Goal: Book appointment/travel/reservation

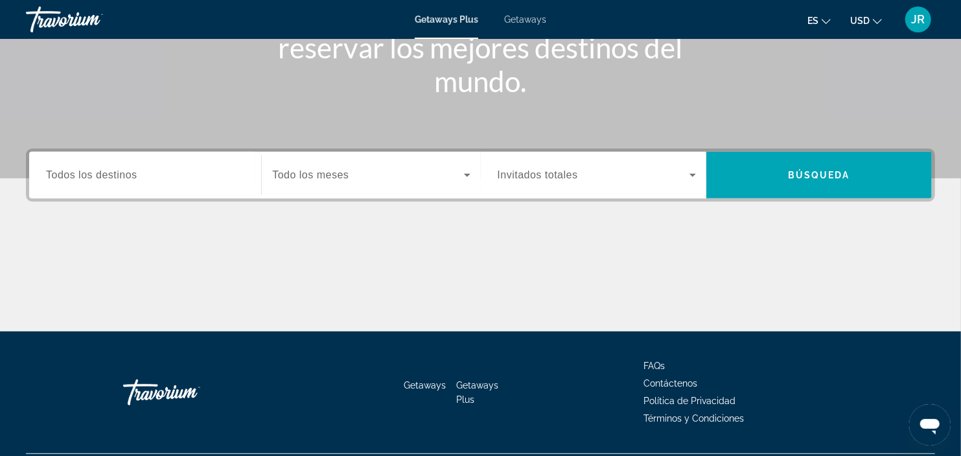
scroll to position [213, 0]
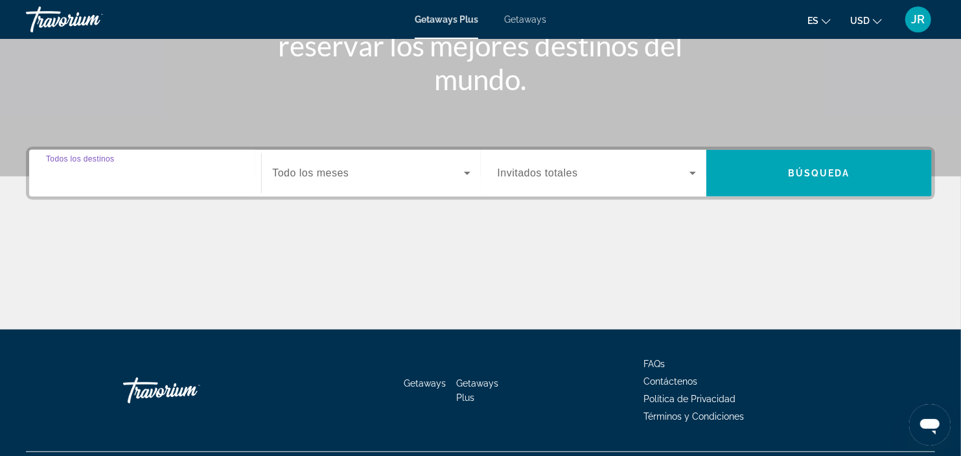
click at [117, 179] on input "Destination Todos los destinos" at bounding box center [145, 174] width 198 height 16
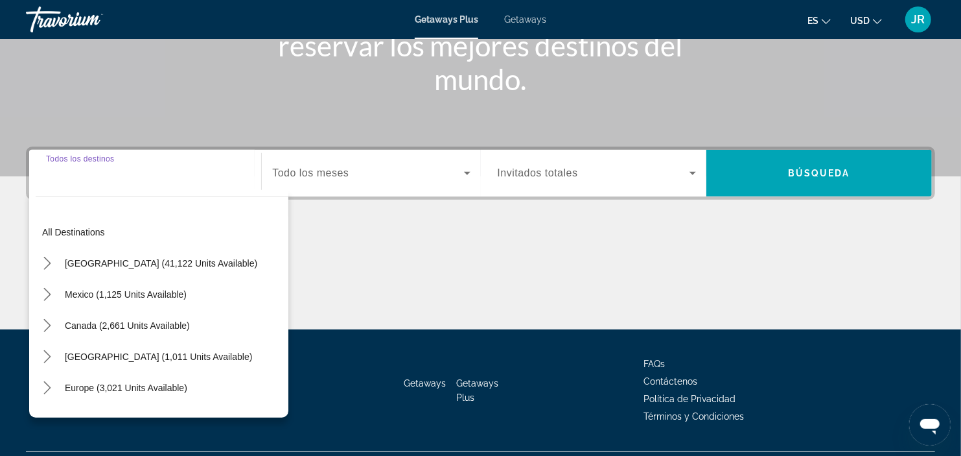
scroll to position [244, 0]
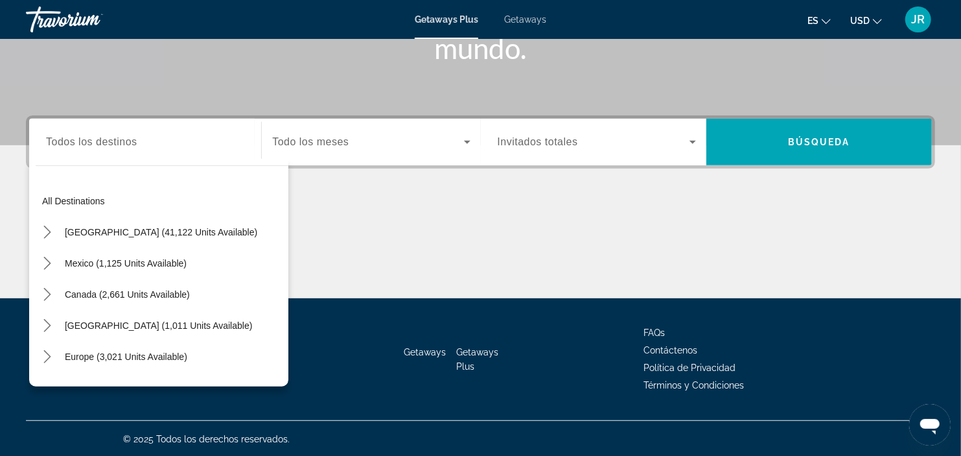
click at [135, 152] on div "Search widget" at bounding box center [145, 142] width 198 height 37
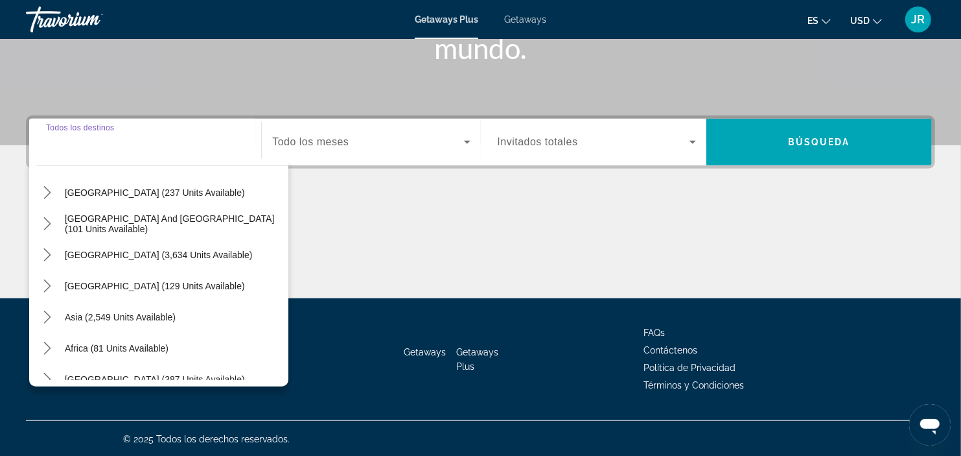
scroll to position [194, 0]
click at [170, 257] on span "[GEOGRAPHIC_DATA] (3,634 units available)" at bounding box center [158, 255] width 187 height 10
type input "**********"
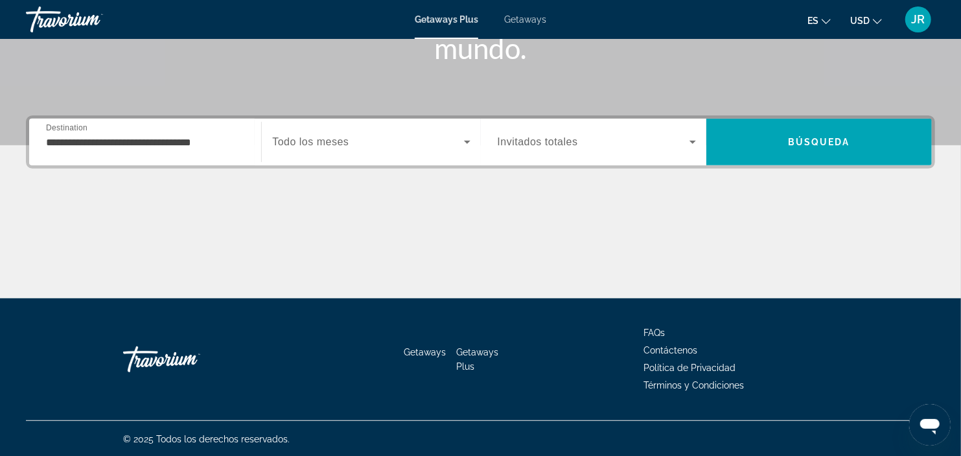
click at [352, 154] on div "Search widget" at bounding box center [371, 142] width 198 height 36
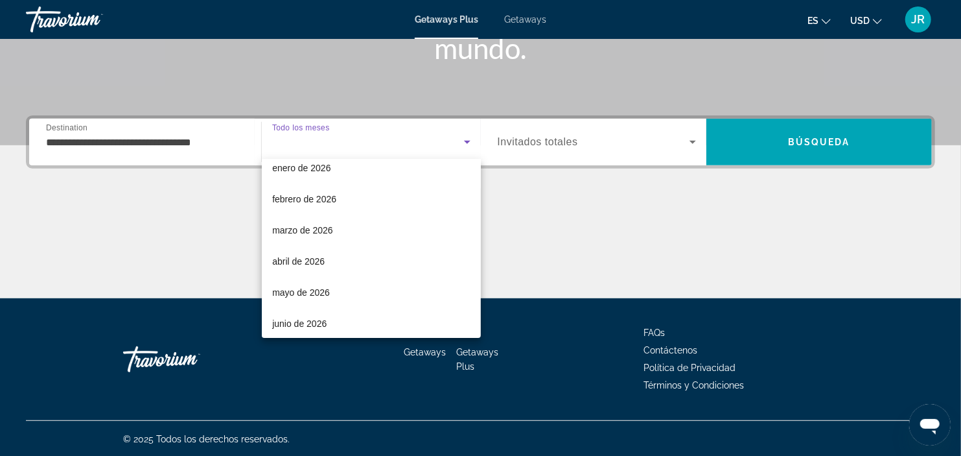
scroll to position [137, 0]
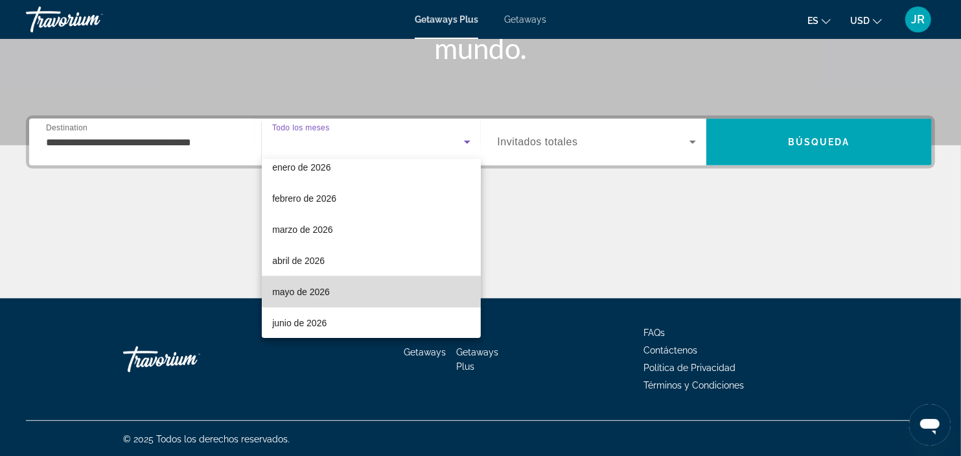
click at [380, 287] on mat-option "mayo de 2026" at bounding box center [371, 291] width 219 height 31
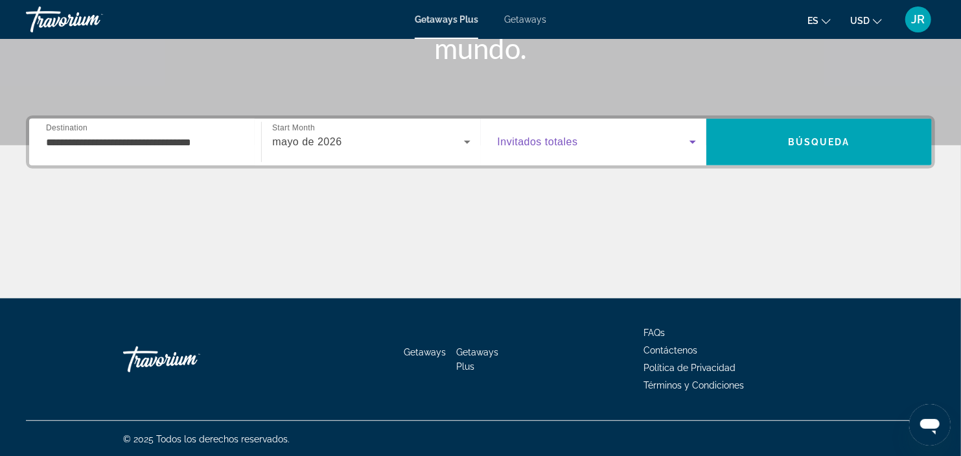
click at [674, 145] on span "Search widget" at bounding box center [594, 142] width 192 height 16
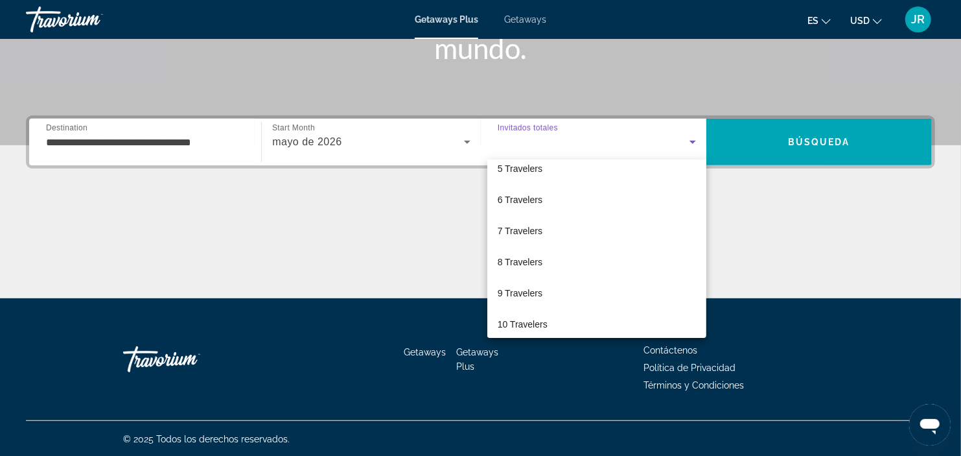
scroll to position [143, 0]
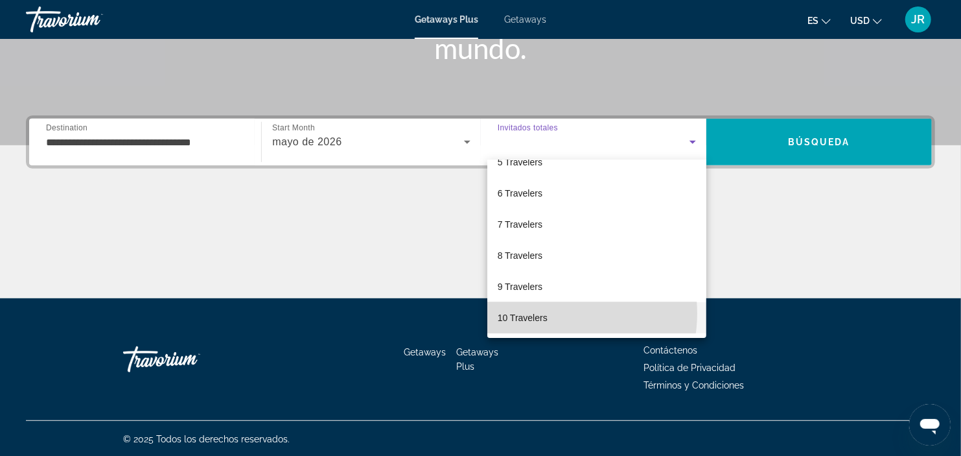
click at [550, 313] on mat-option "10 Travelers" at bounding box center [597, 317] width 220 height 31
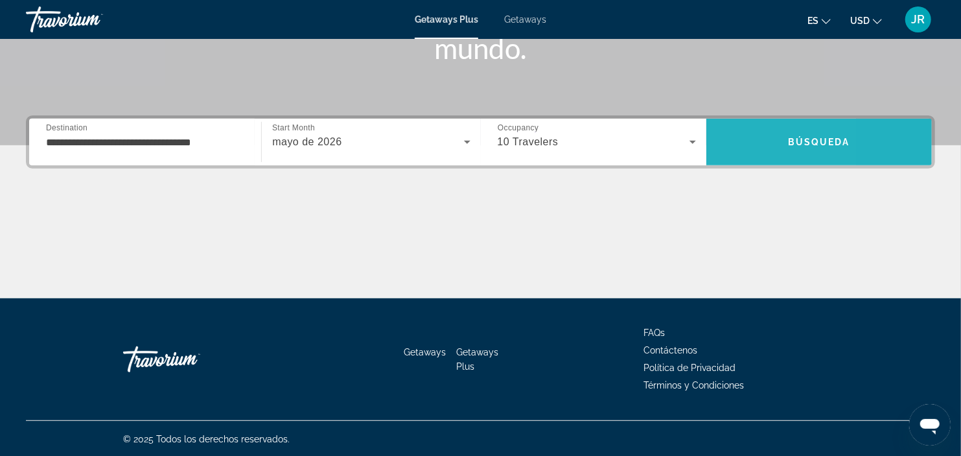
click at [731, 145] on span "Search" at bounding box center [820, 141] width 226 height 31
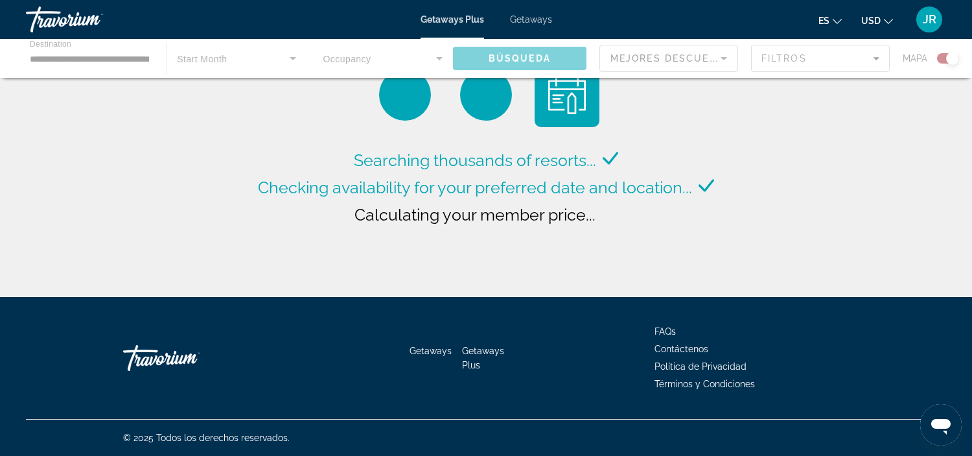
click at [527, 22] on span "Getaways" at bounding box center [531, 19] width 42 height 10
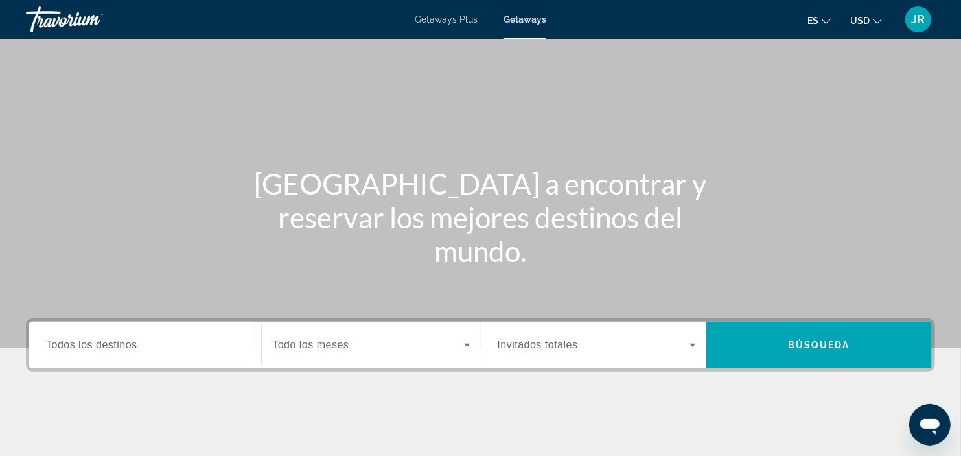
scroll to position [41, 0]
click at [152, 334] on div "Search widget" at bounding box center [145, 345] width 198 height 37
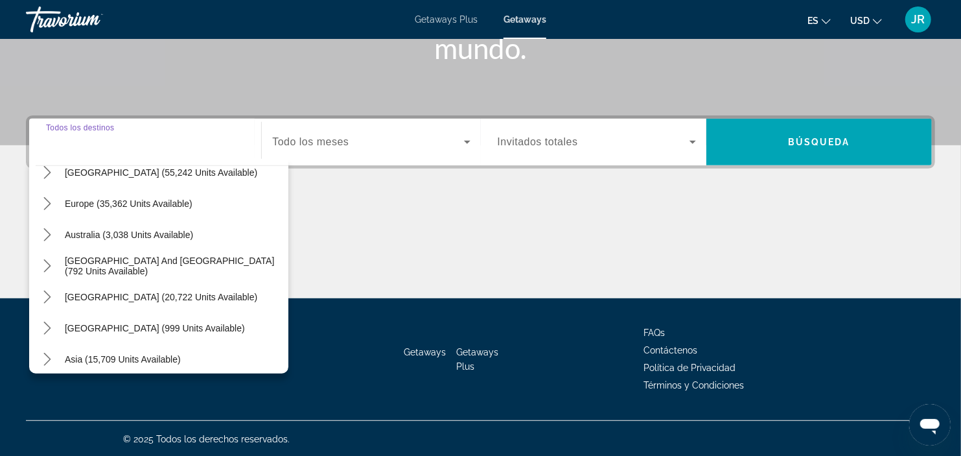
scroll to position [141, 0]
click at [185, 292] on span "[GEOGRAPHIC_DATA] (20,722 units available)" at bounding box center [161, 296] width 193 height 10
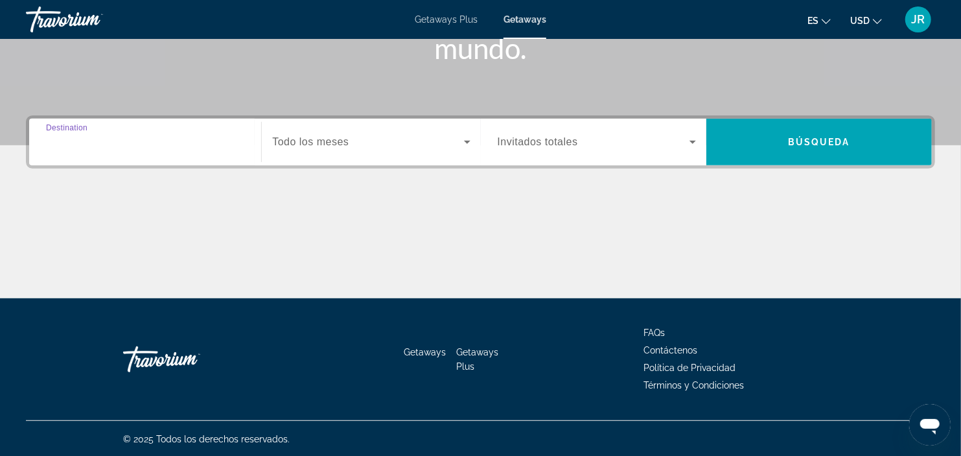
type input "**********"
click at [447, 141] on span "Search widget" at bounding box center [367, 142] width 191 height 16
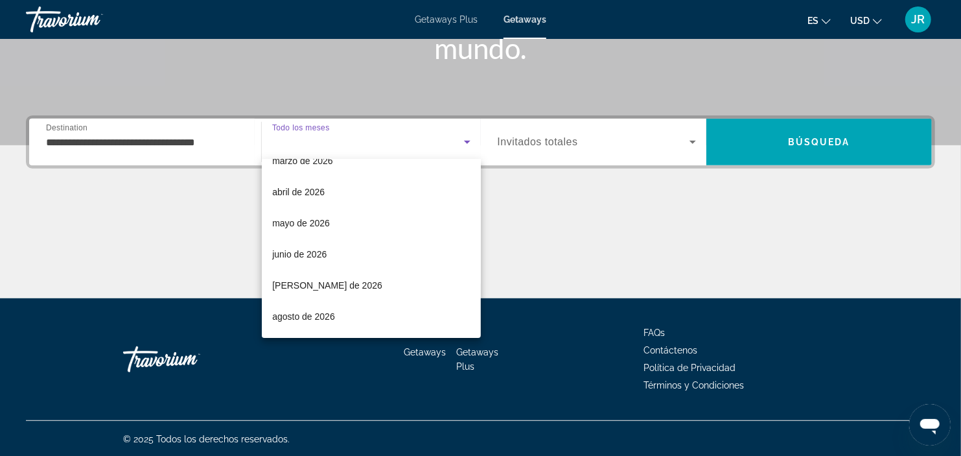
scroll to position [208, 0]
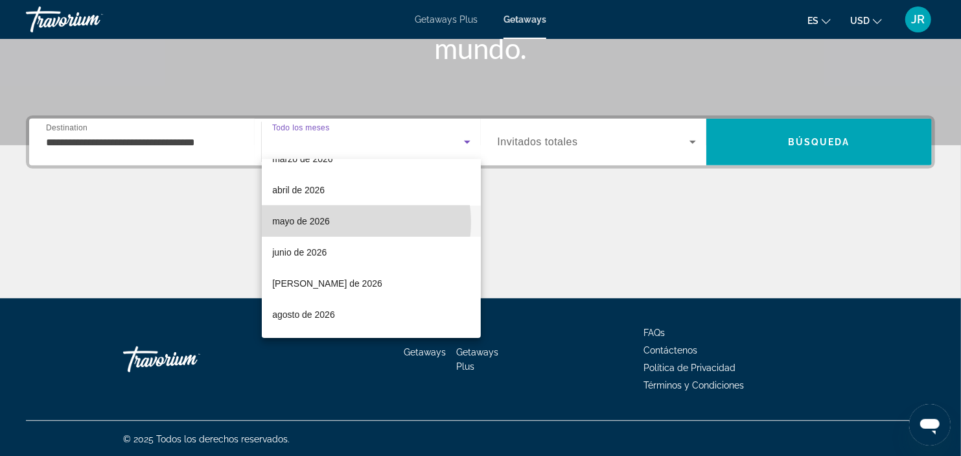
click at [346, 222] on mat-option "mayo de 2026" at bounding box center [371, 220] width 219 height 31
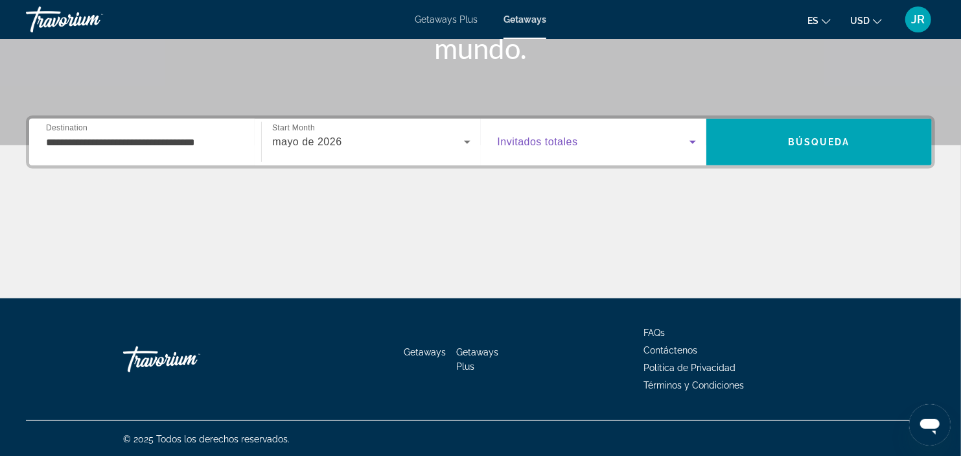
click at [690, 144] on icon "Search widget" at bounding box center [693, 142] width 16 height 16
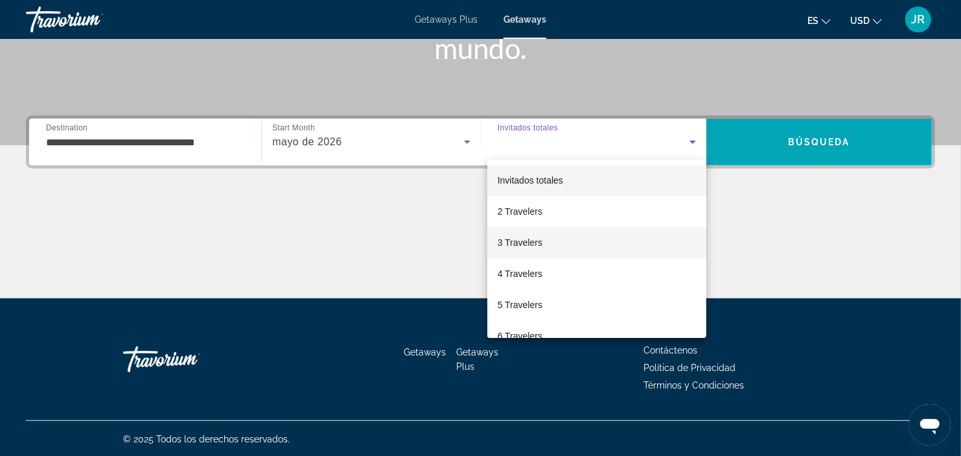
scroll to position [143, 0]
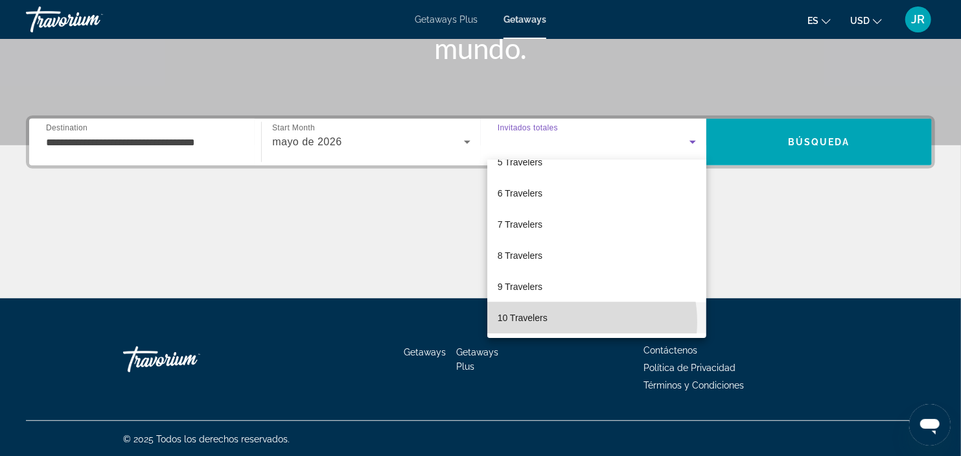
click at [572, 322] on mat-option "10 Travelers" at bounding box center [597, 317] width 220 height 31
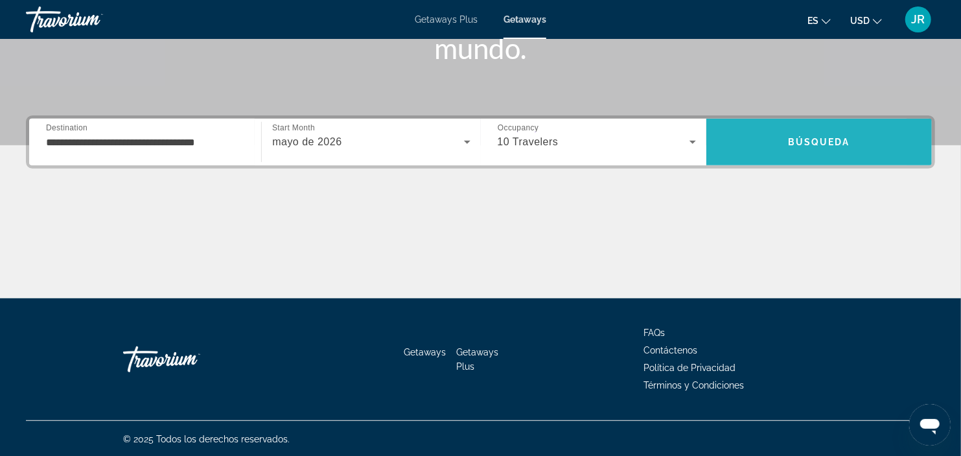
click at [756, 145] on span "Search" at bounding box center [820, 141] width 226 height 31
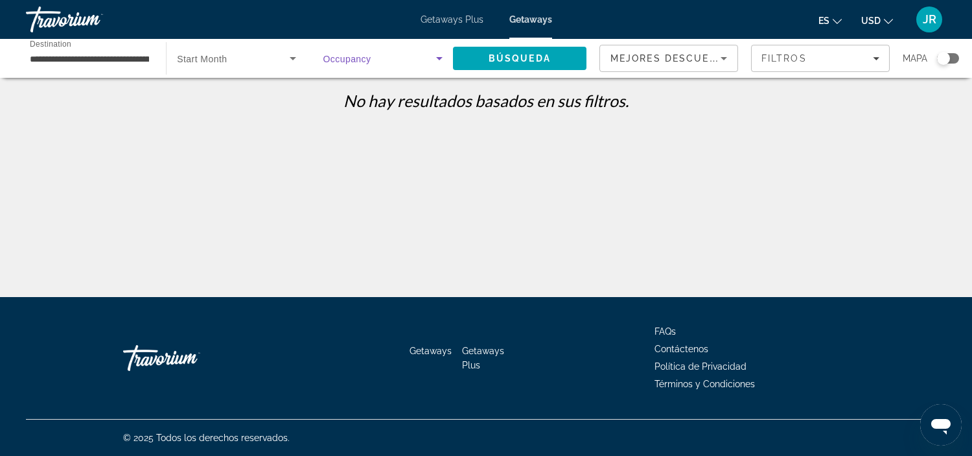
click at [438, 53] on icon "Search widget" at bounding box center [440, 59] width 16 height 16
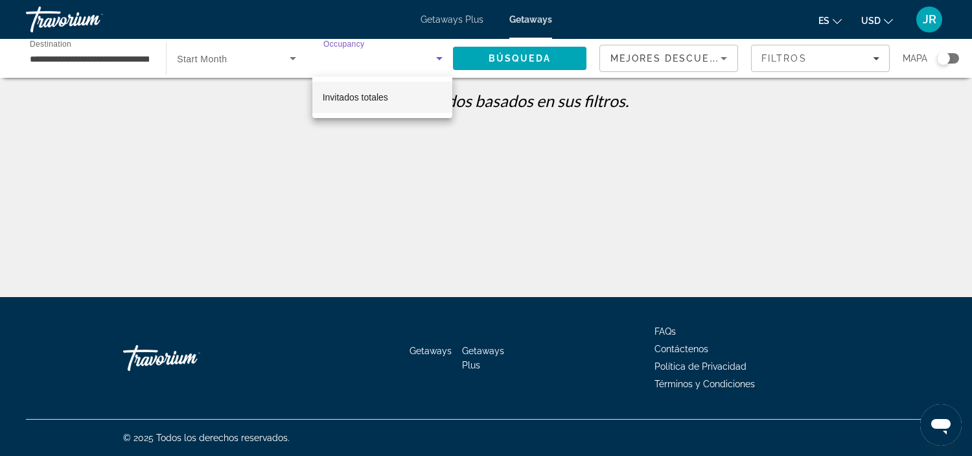
click at [438, 179] on div at bounding box center [486, 228] width 972 height 456
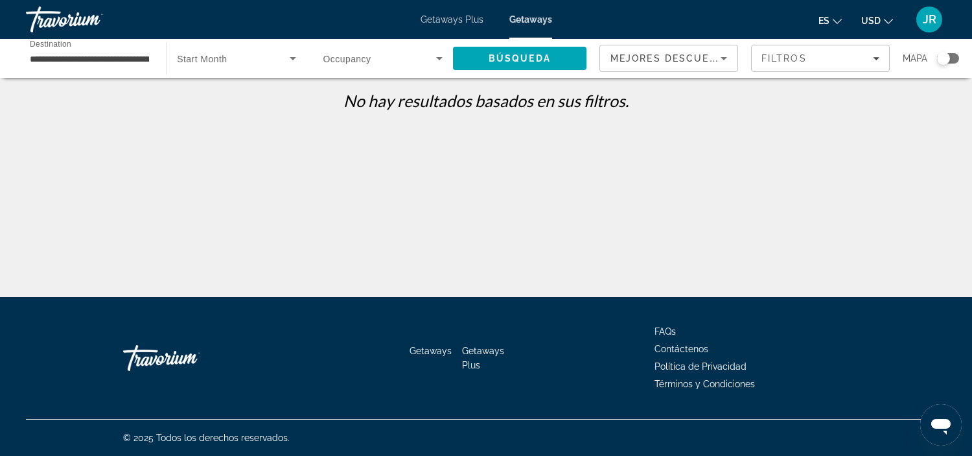
click at [436, 53] on icon "Search widget" at bounding box center [440, 59] width 16 height 16
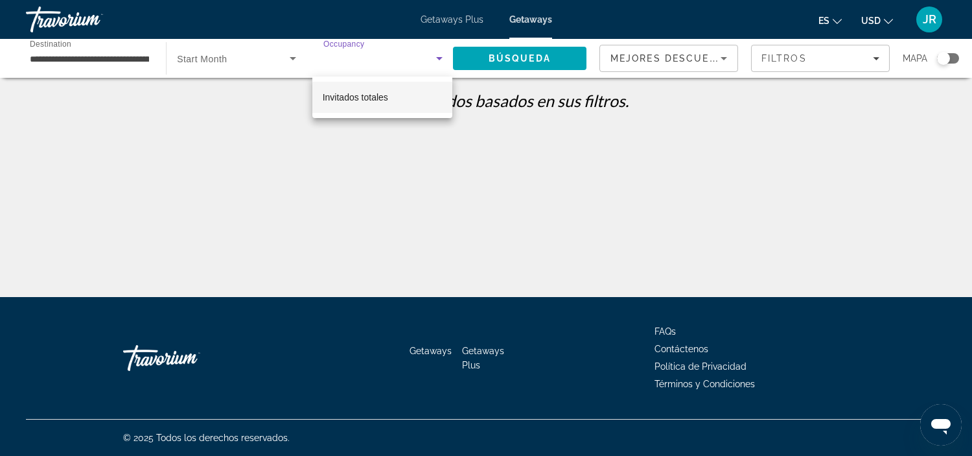
click at [495, 163] on div at bounding box center [486, 228] width 972 height 456
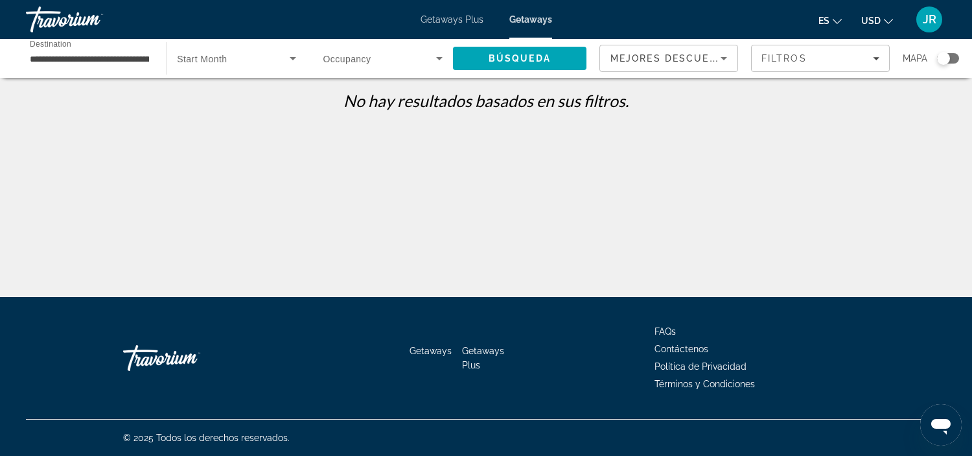
click at [435, 55] on icon "Search widget" at bounding box center [440, 59] width 16 height 16
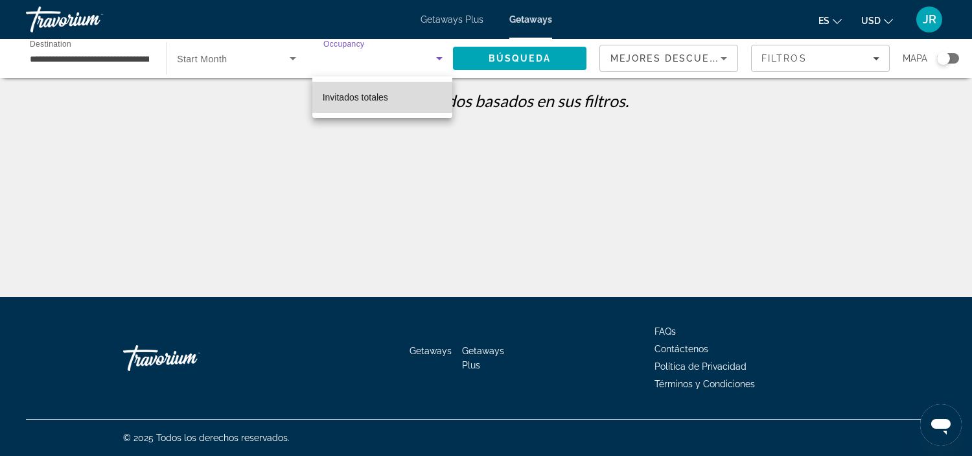
click at [397, 100] on mat-option "Invitados totales" at bounding box center [382, 97] width 140 height 31
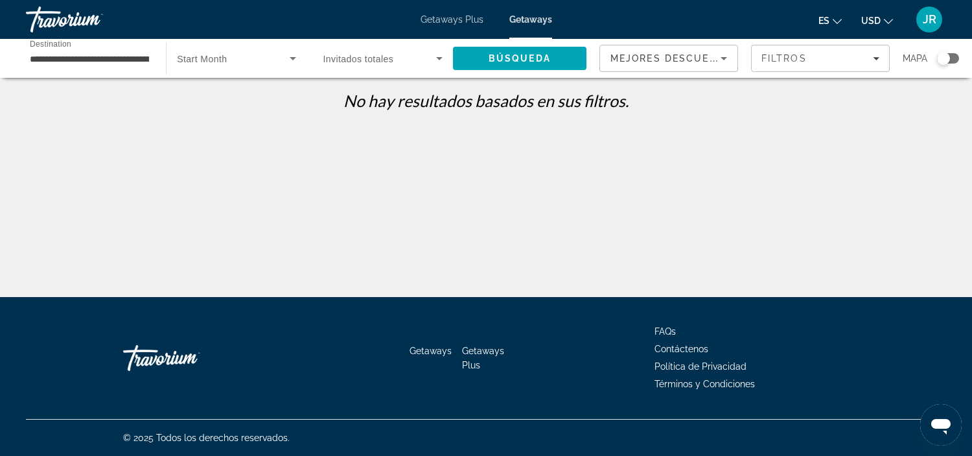
click at [396, 67] on div "Search widget" at bounding box center [382, 58] width 119 height 36
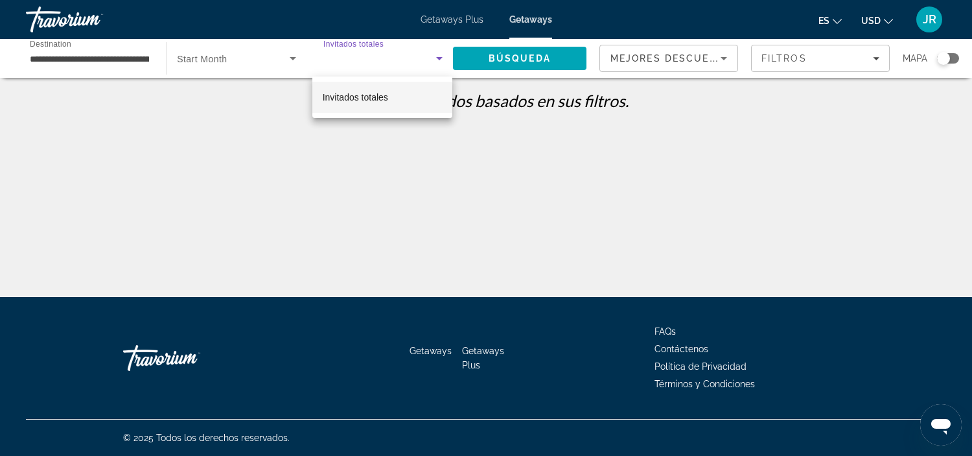
click at [375, 45] on div at bounding box center [486, 228] width 972 height 456
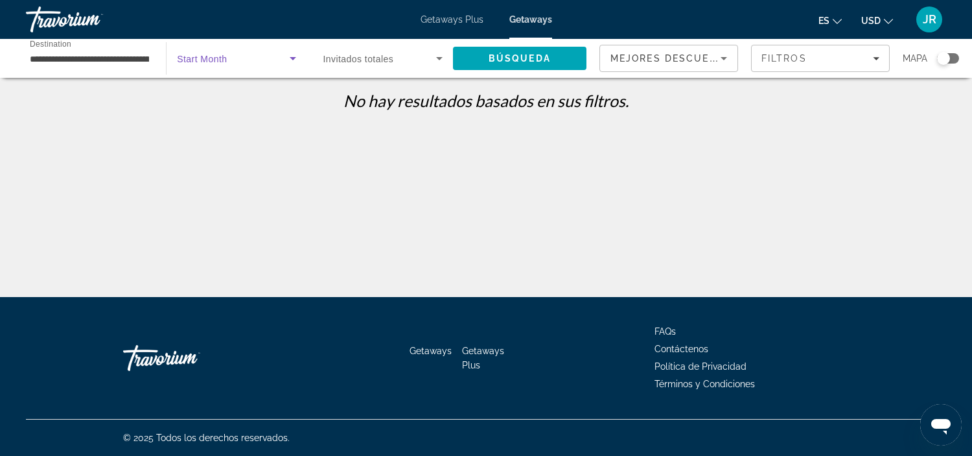
click at [281, 64] on span "Search widget" at bounding box center [233, 59] width 112 height 16
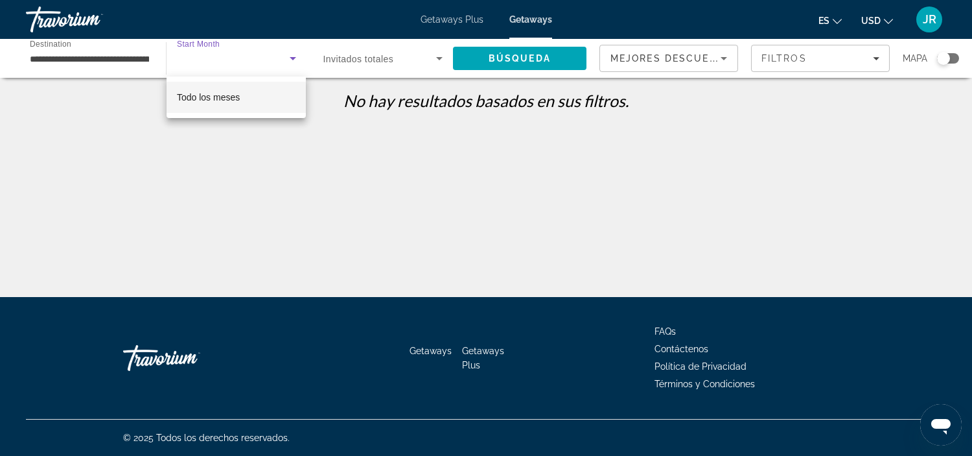
click at [320, 213] on div at bounding box center [486, 228] width 972 height 456
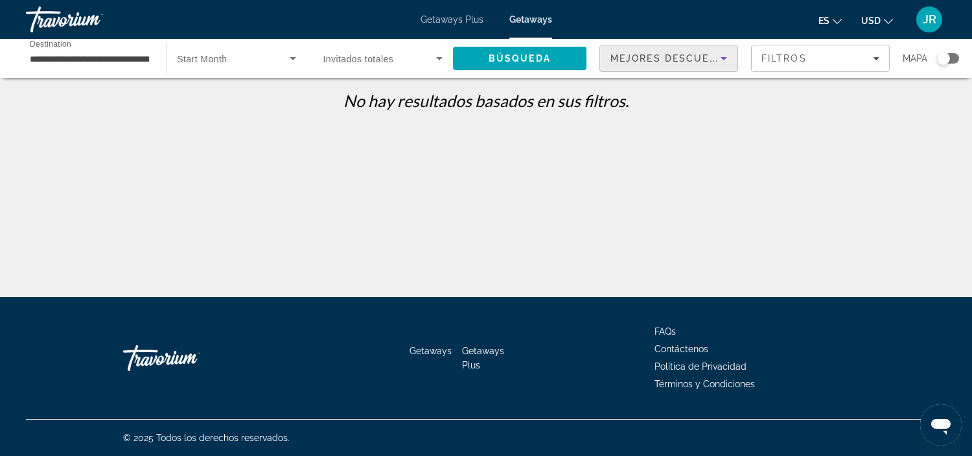
click at [725, 54] on icon "Sort by" at bounding box center [724, 59] width 16 height 16
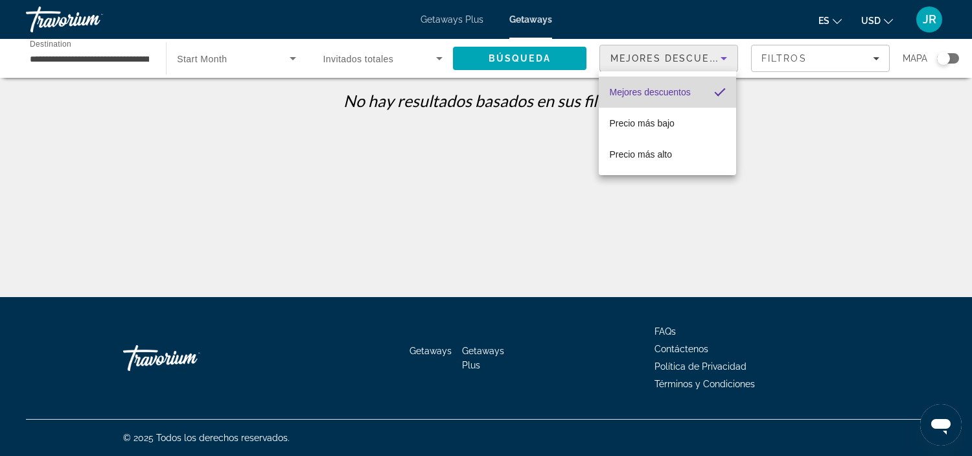
click at [683, 91] on span "Mejores descuentos" at bounding box center [649, 92] width 81 height 10
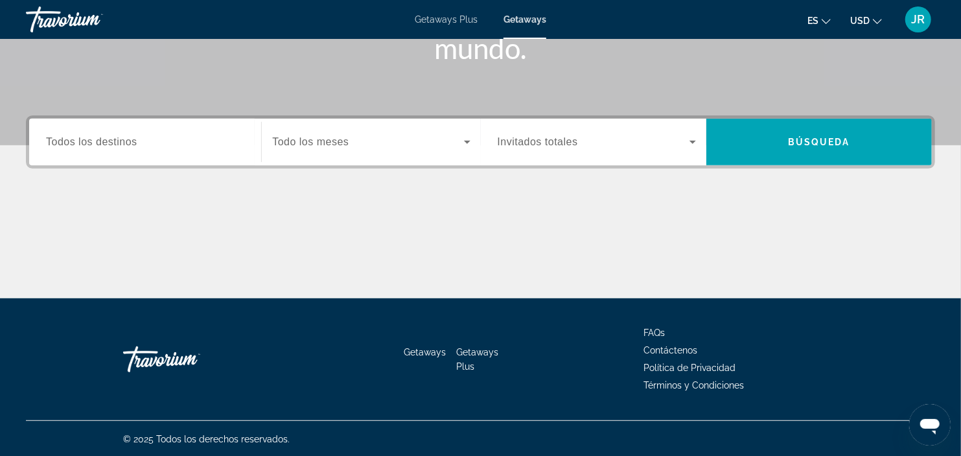
scroll to position [214, 0]
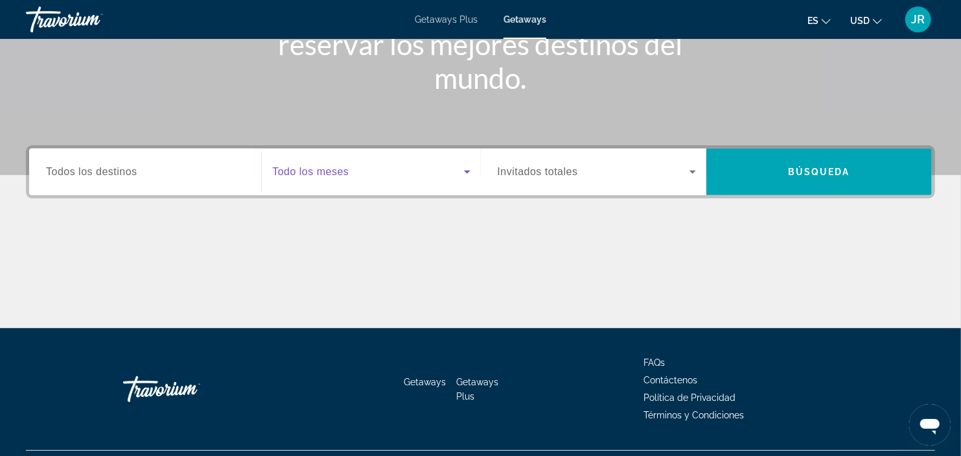
click at [458, 169] on span "Search widget" at bounding box center [367, 172] width 191 height 16
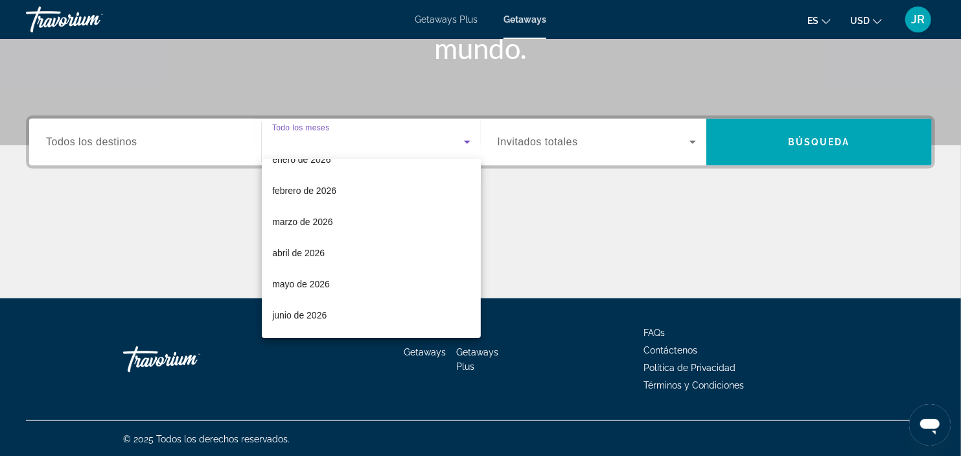
scroll to position [146, 0]
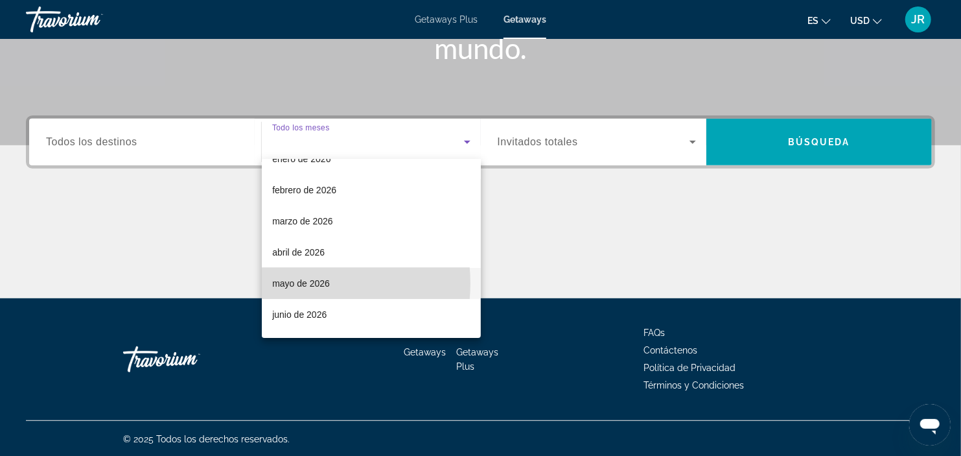
click at [311, 283] on span "mayo de 2026" at bounding box center [301, 283] width 58 height 16
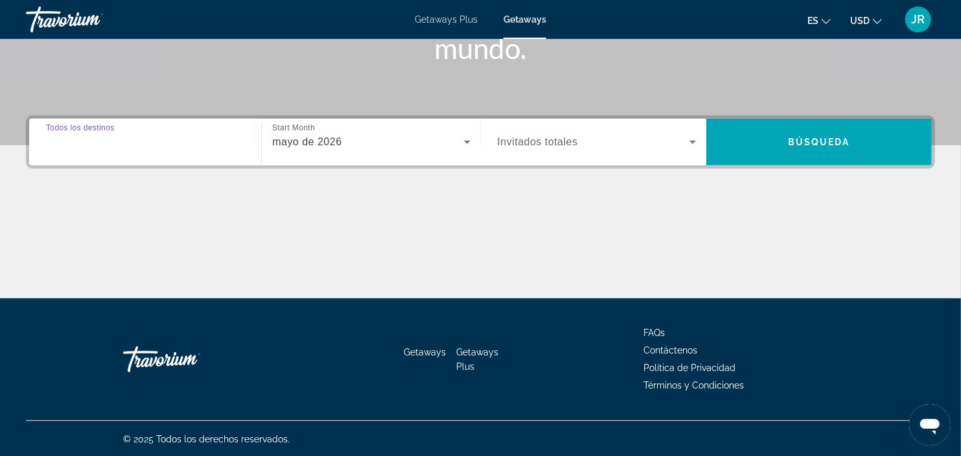
click at [153, 146] on input "Destination Todos los destinos" at bounding box center [145, 143] width 198 height 16
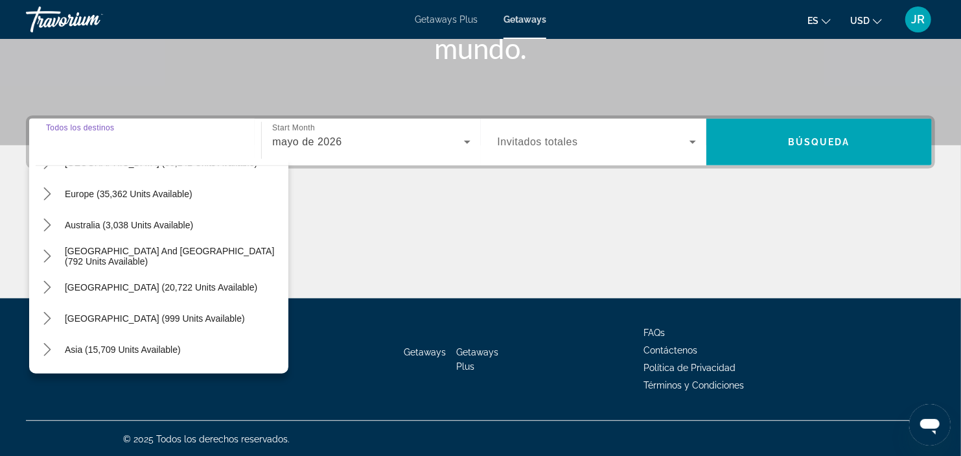
scroll to position [150, 0]
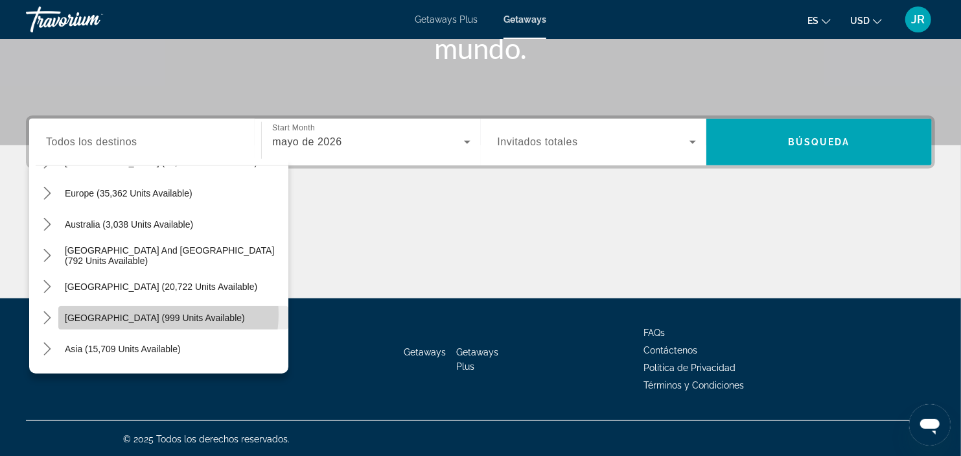
click at [158, 313] on span "[GEOGRAPHIC_DATA] (999 units available)" at bounding box center [155, 317] width 180 height 10
type input "**********"
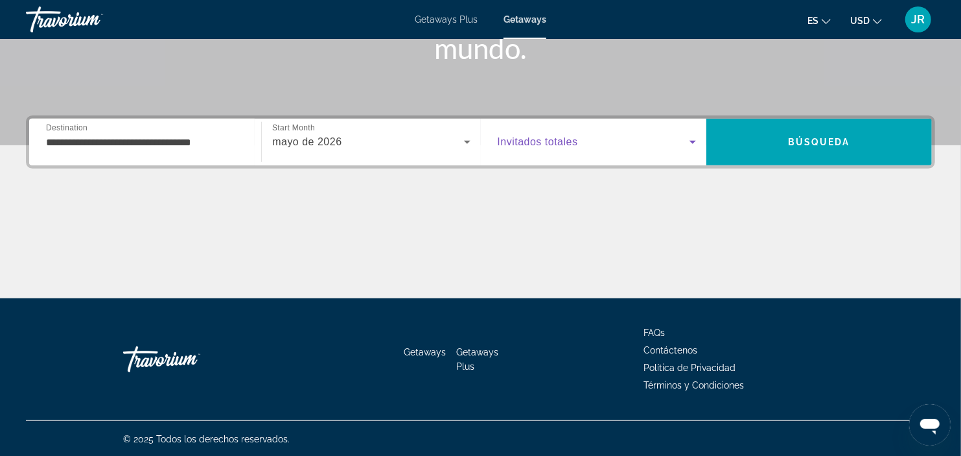
click at [694, 143] on icon "Search widget" at bounding box center [693, 142] width 16 height 16
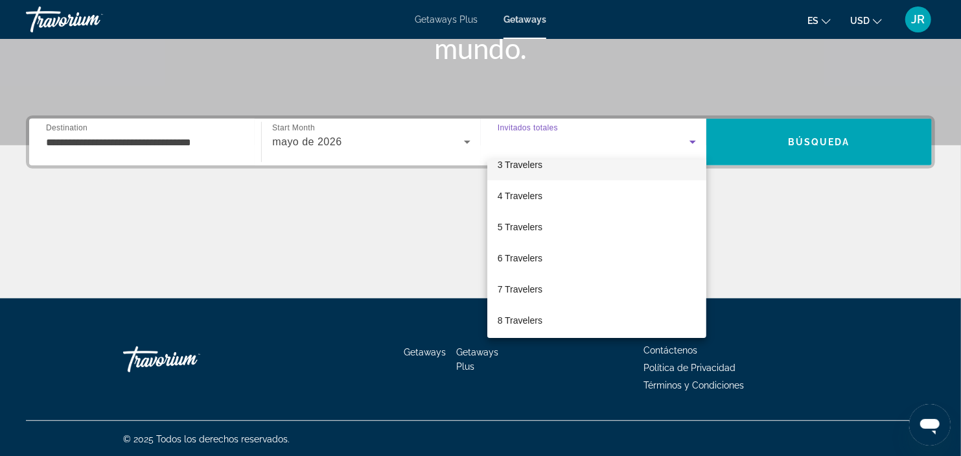
scroll to position [78, 0]
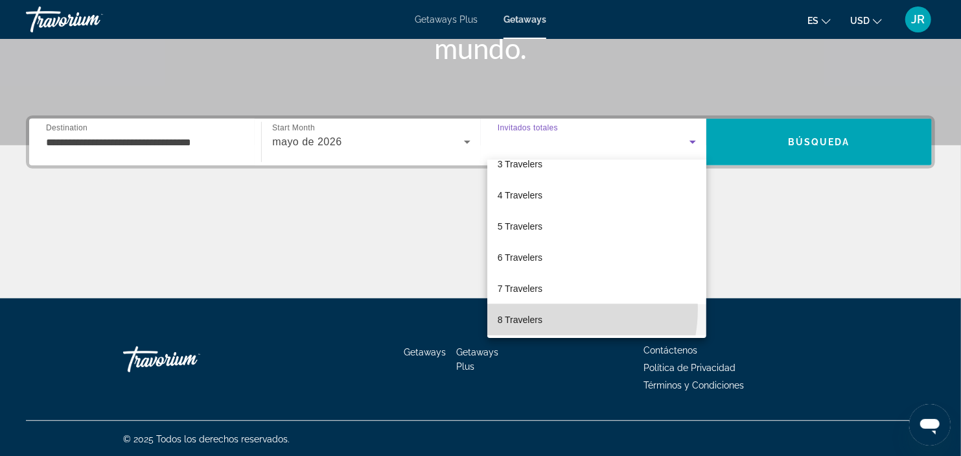
click at [541, 309] on mat-option "8 Travelers" at bounding box center [597, 319] width 220 height 31
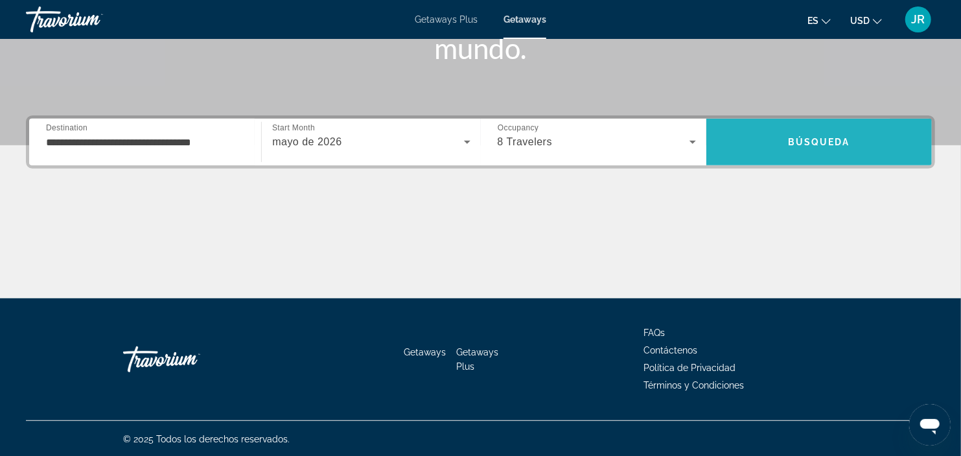
click at [748, 150] on span "Search" at bounding box center [820, 141] width 226 height 31
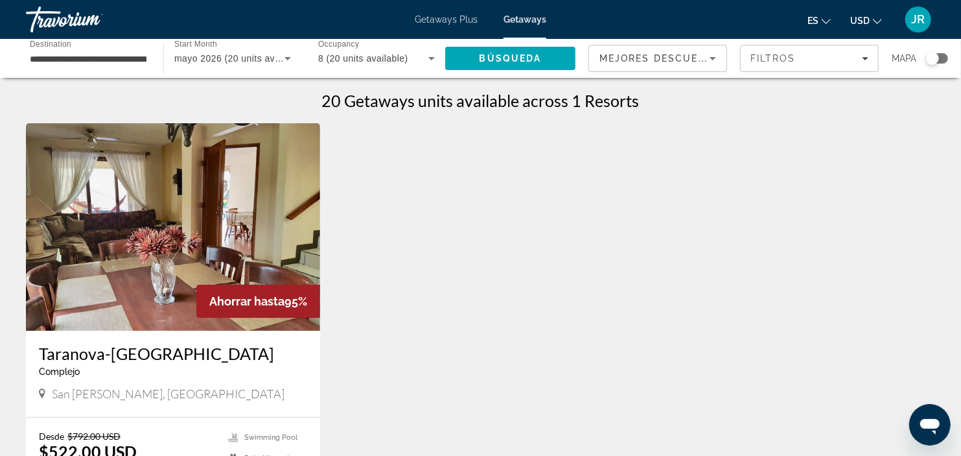
click at [290, 52] on icon "Search widget" at bounding box center [288, 59] width 16 height 16
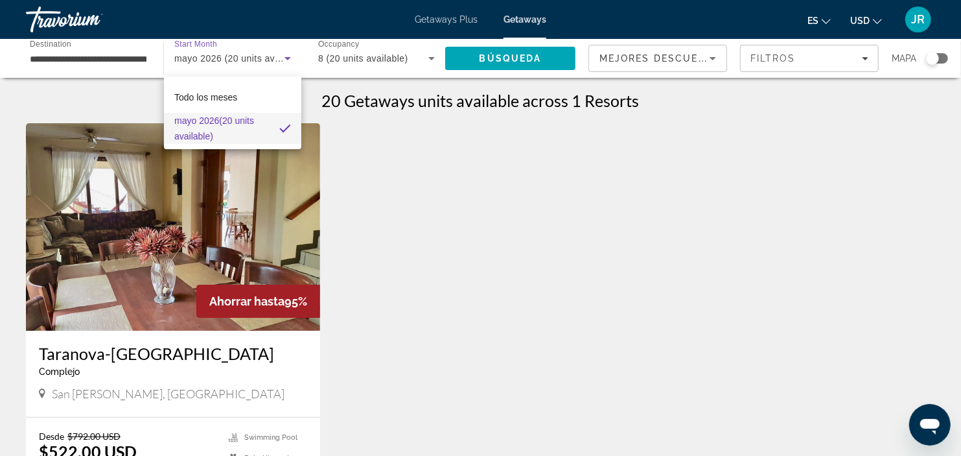
click at [419, 210] on div at bounding box center [480, 228] width 961 height 456
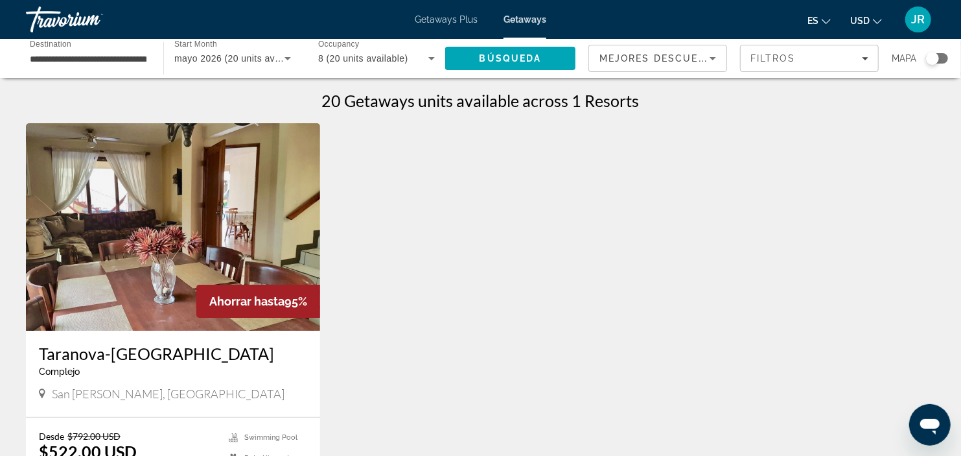
click at [151, 71] on div "**********" at bounding box center [87, 58] width 137 height 37
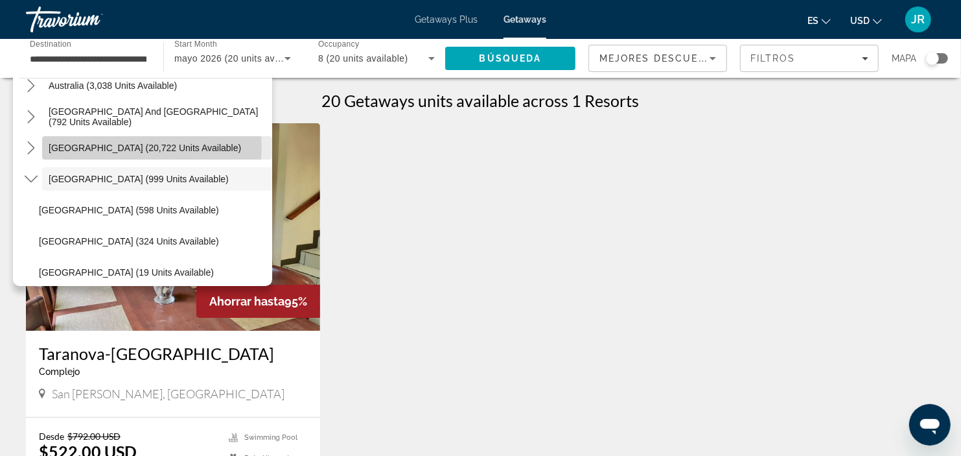
click at [150, 147] on span "[GEOGRAPHIC_DATA] (20,722 units available)" at bounding box center [145, 148] width 193 height 10
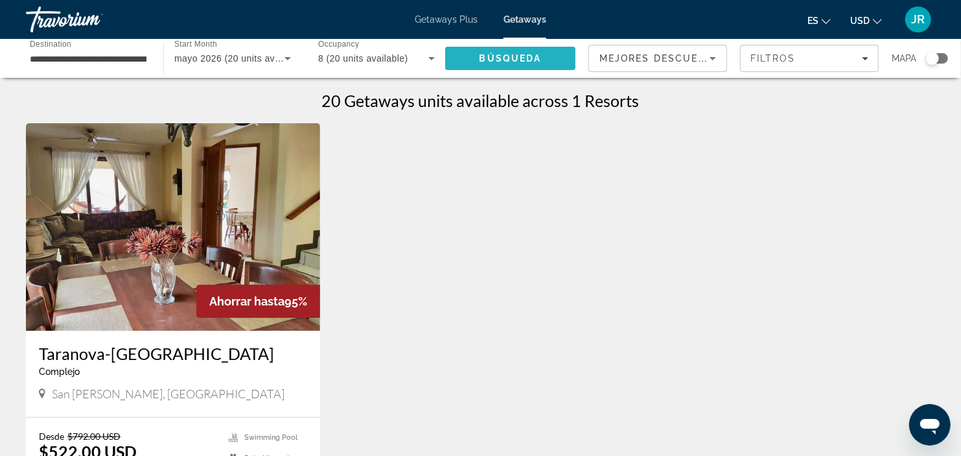
click at [488, 61] on span "Búsqueda" at bounding box center [511, 58] width 62 height 10
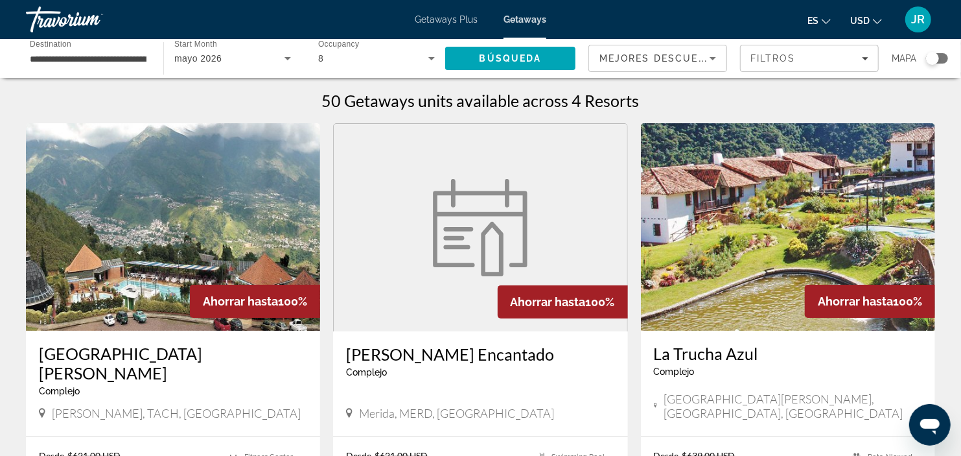
click at [132, 47] on div "**********" at bounding box center [88, 58] width 117 height 37
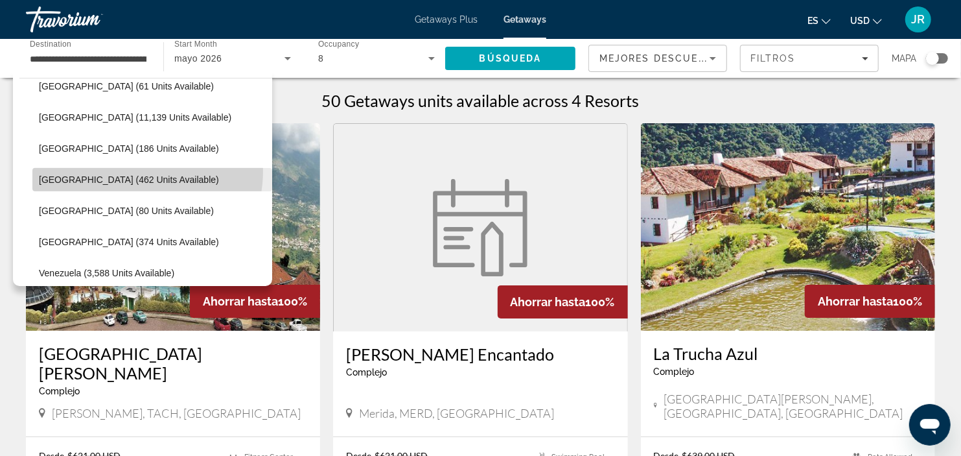
click at [128, 170] on span "Select destination: Colombia (462 units available)" at bounding box center [152, 179] width 240 height 31
type input "**********"
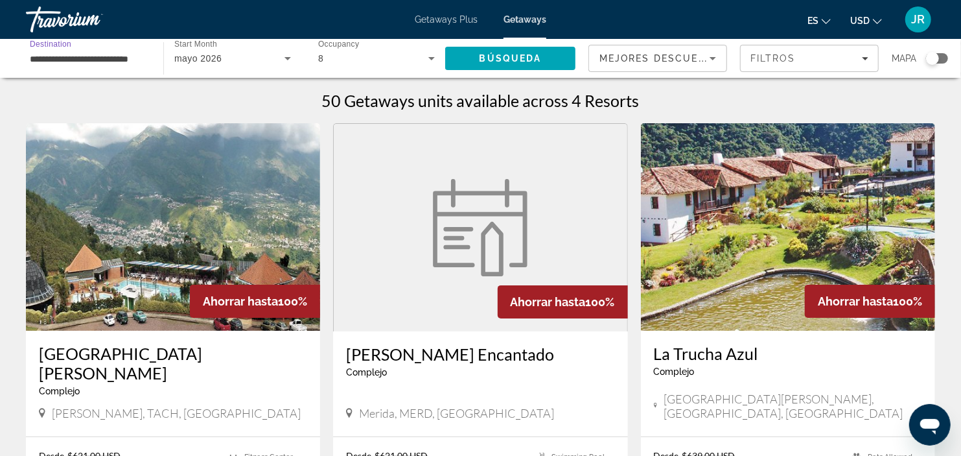
click at [121, 59] on input "**********" at bounding box center [88, 59] width 117 height 16
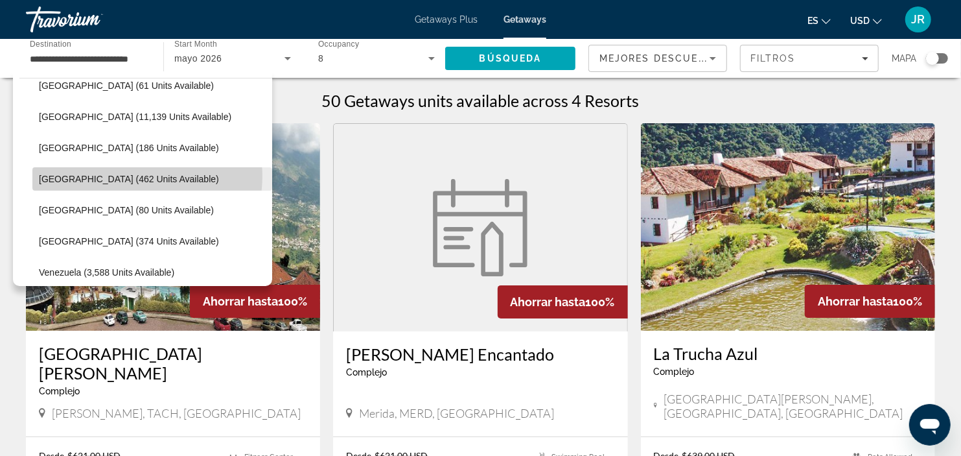
click at [132, 176] on span "[GEOGRAPHIC_DATA] (462 units available)" at bounding box center [129, 179] width 180 height 10
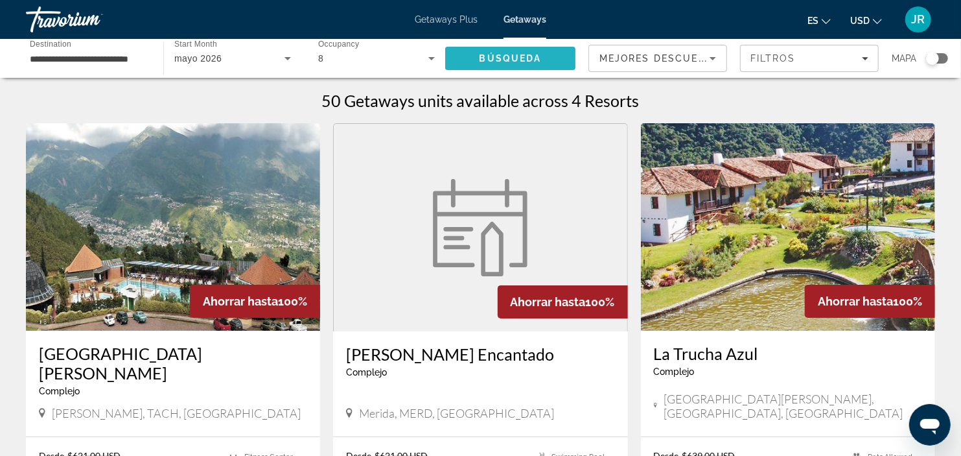
click at [493, 58] on span "Búsqueda" at bounding box center [511, 58] width 62 height 10
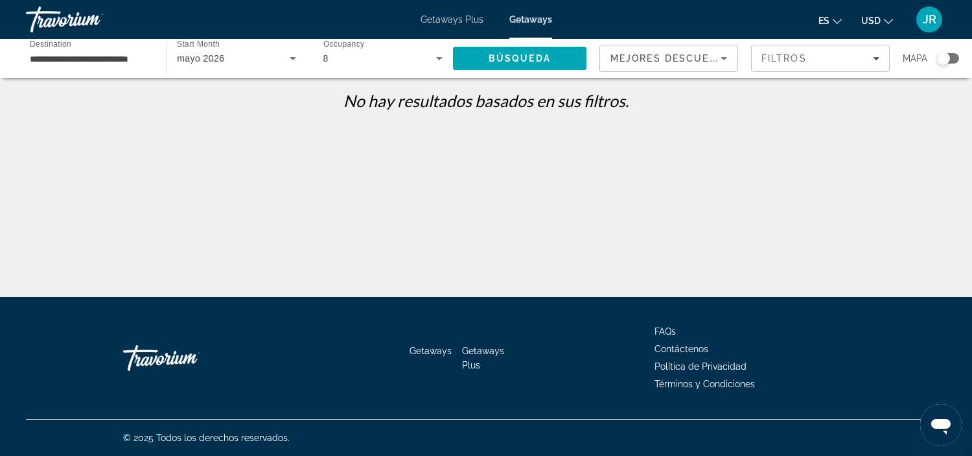
click at [472, 235] on div "**********" at bounding box center [486, 239] width 972 height 297
click at [353, 58] on div "8" at bounding box center [379, 59] width 113 height 16
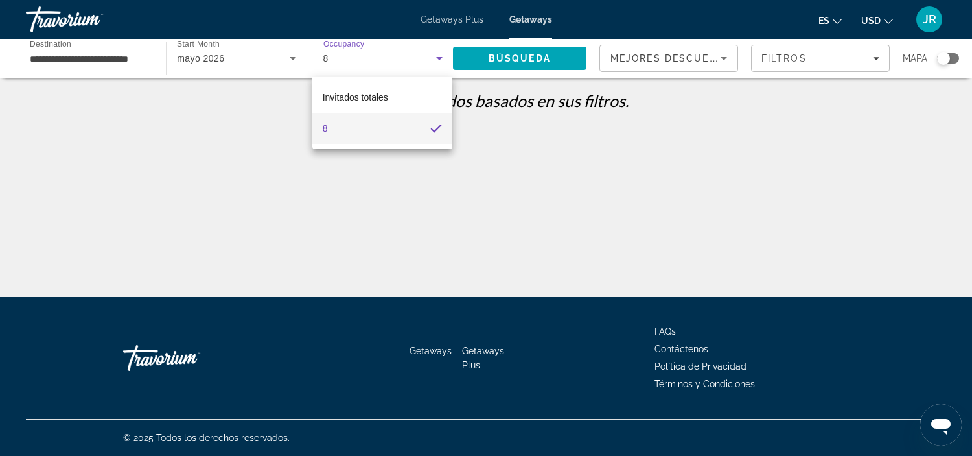
click at [436, 59] on div at bounding box center [486, 228] width 972 height 456
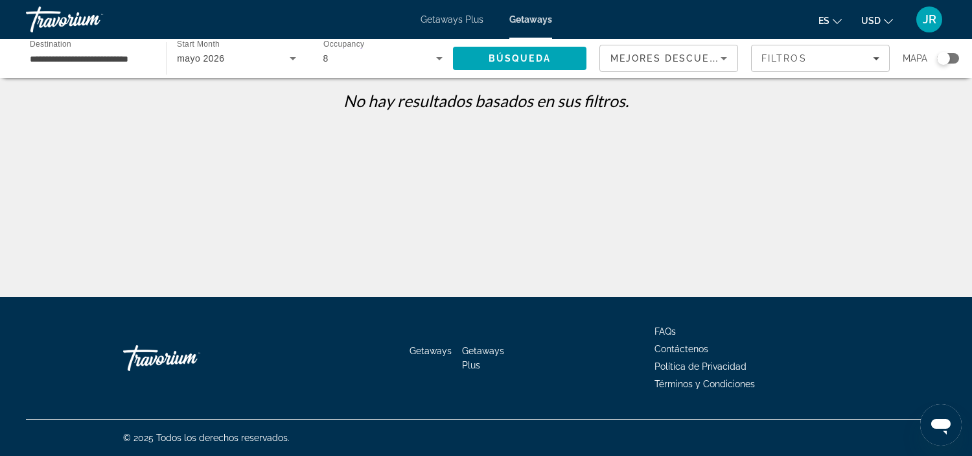
click at [436, 59] on icon "Search widget" at bounding box center [440, 59] width 16 height 16
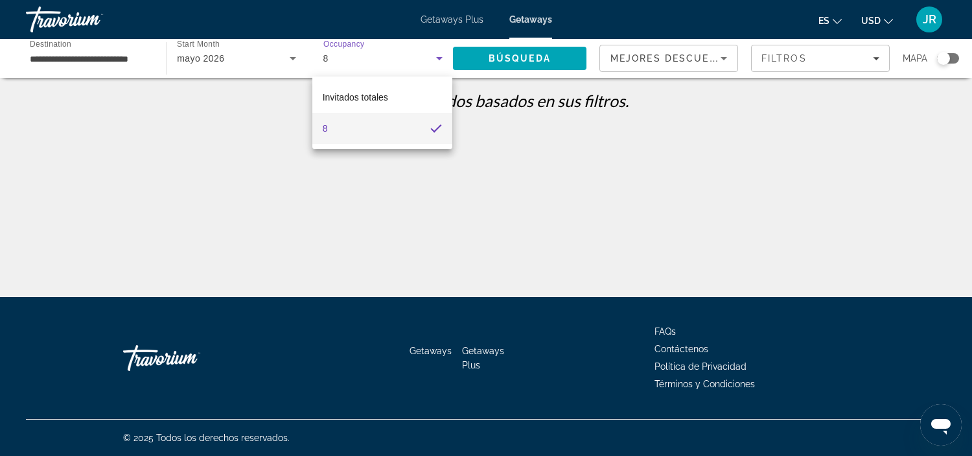
click at [228, 119] on div at bounding box center [486, 228] width 972 height 456
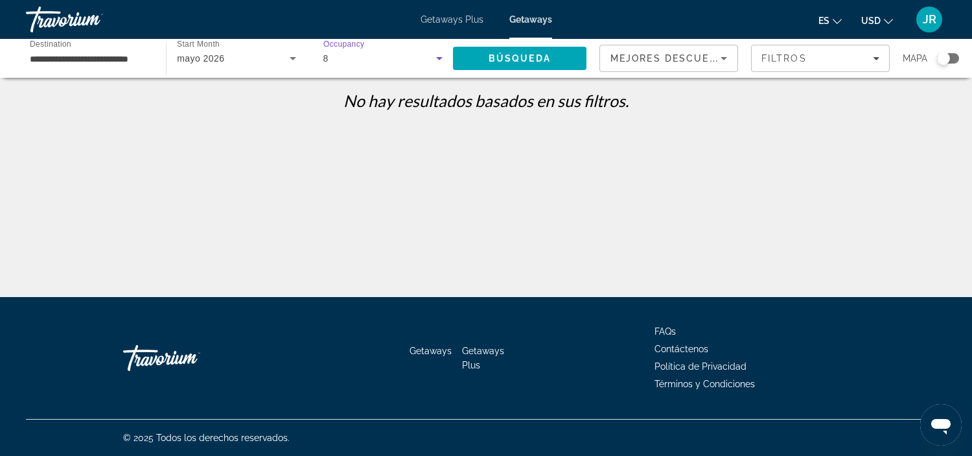
click at [426, 60] on div "8" at bounding box center [379, 59] width 113 height 16
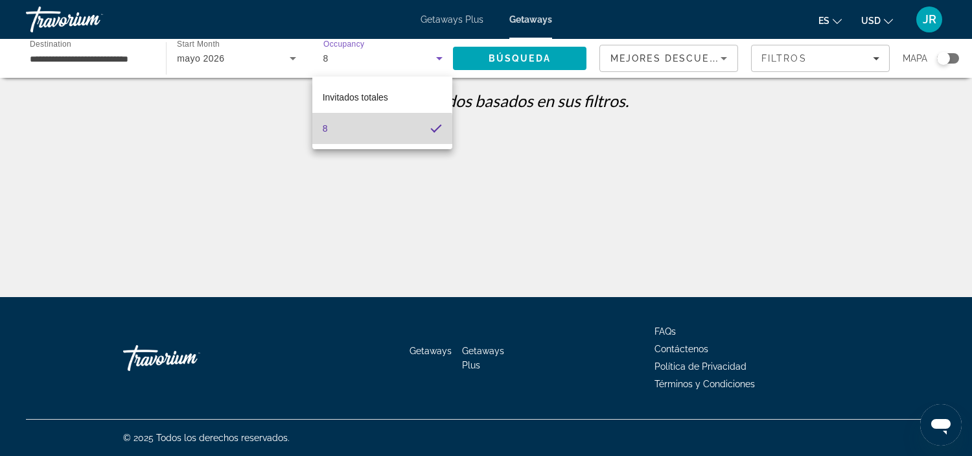
click at [371, 130] on mat-option "8" at bounding box center [382, 128] width 140 height 31
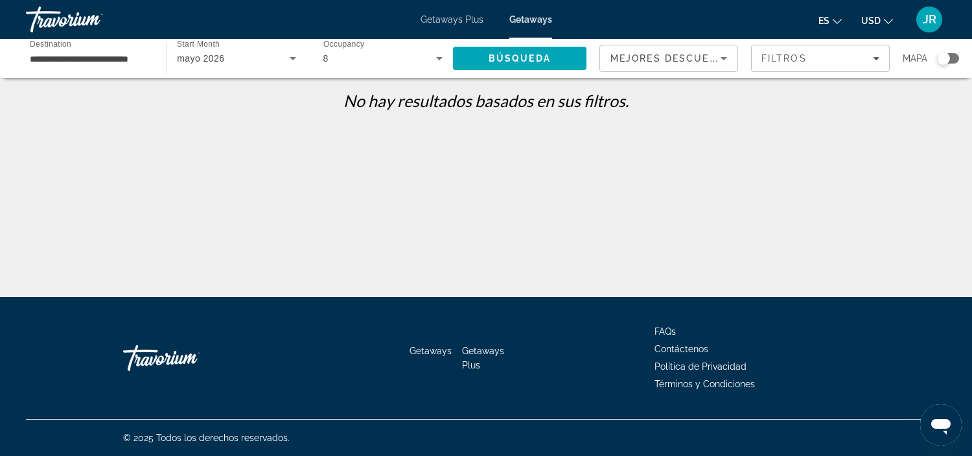
click at [438, 47] on div "8" at bounding box center [382, 58] width 119 height 36
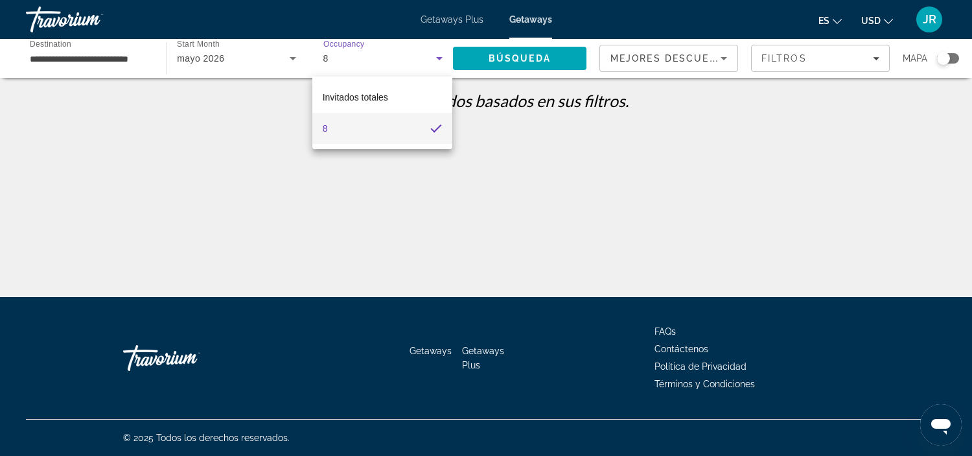
click at [201, 152] on div at bounding box center [486, 228] width 972 height 456
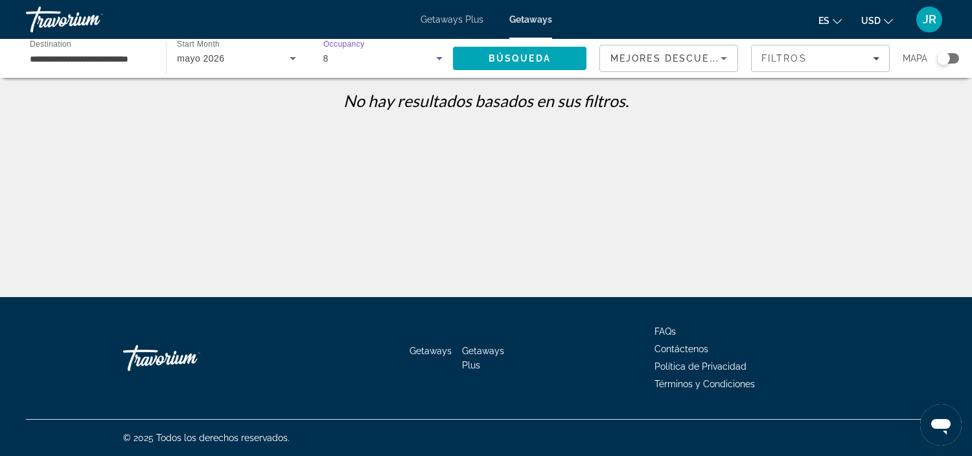
click at [429, 54] on div "8" at bounding box center [379, 59] width 113 height 16
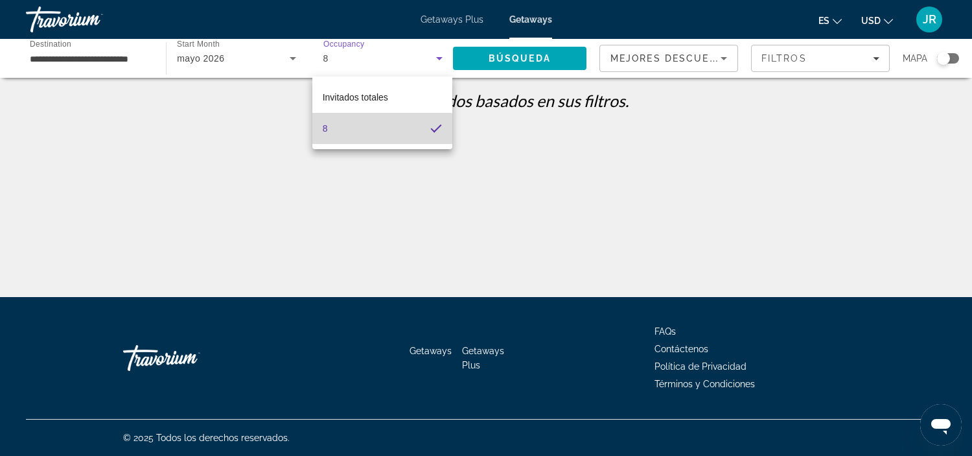
click at [371, 130] on mat-option "8" at bounding box center [382, 128] width 140 height 31
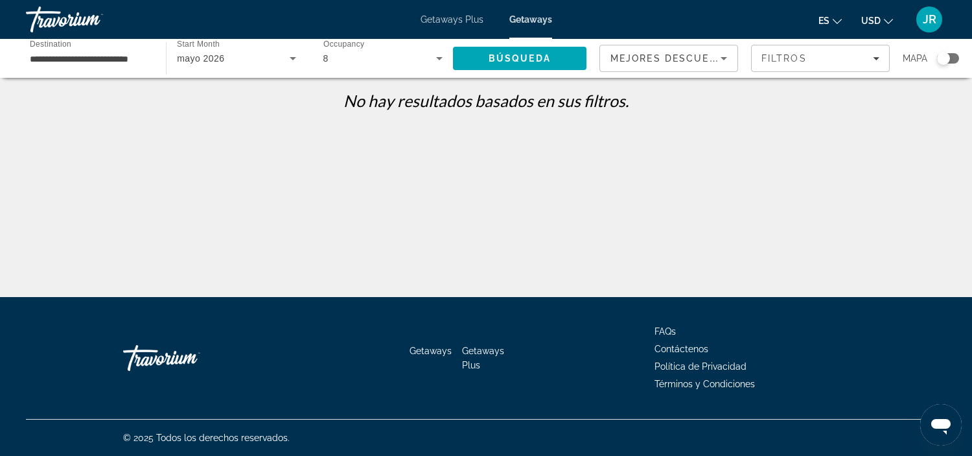
click at [360, 69] on div "8" at bounding box center [382, 58] width 119 height 36
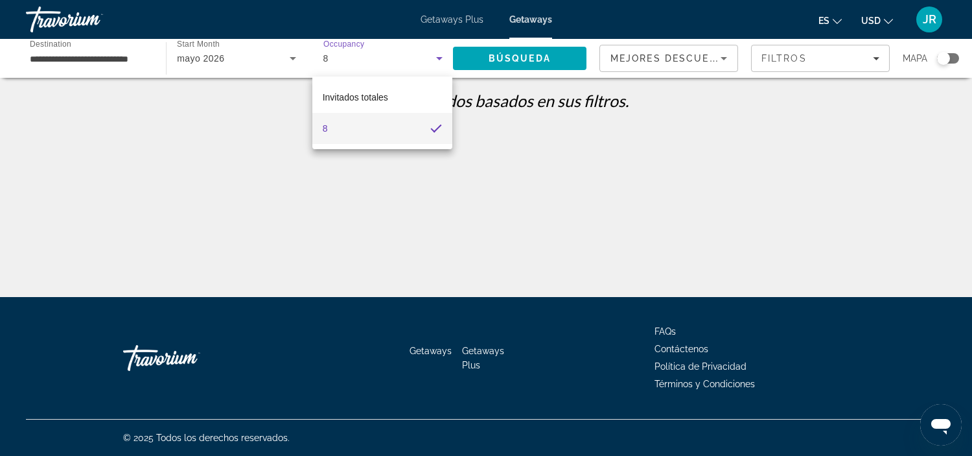
click at [364, 62] on div at bounding box center [486, 228] width 972 height 456
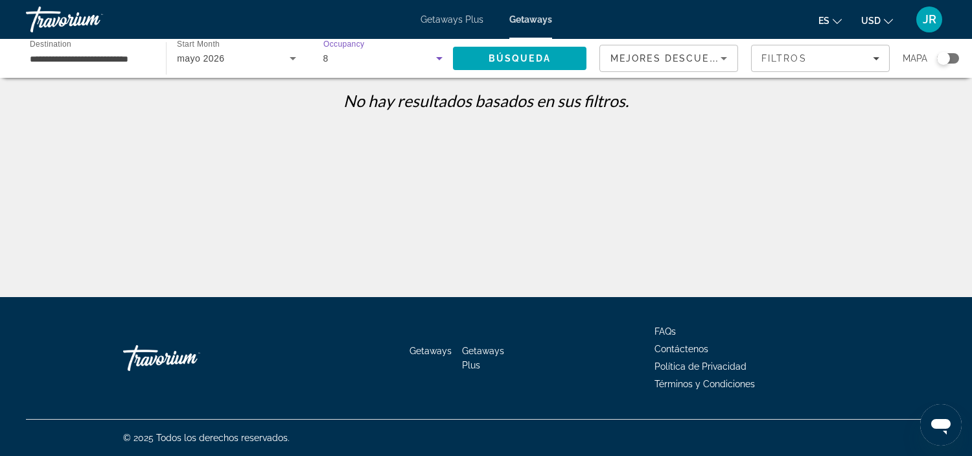
click at [364, 62] on div "8" at bounding box center [379, 59] width 113 height 16
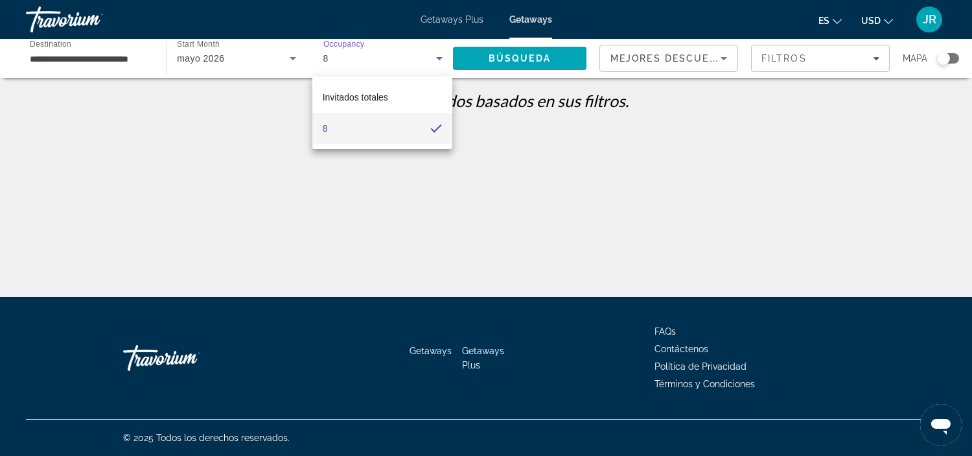
click at [427, 56] on div at bounding box center [486, 228] width 972 height 456
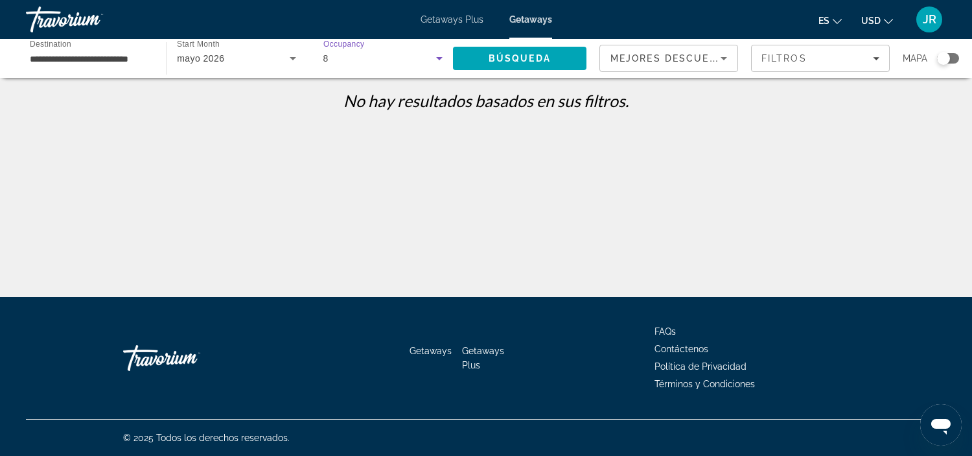
click at [427, 56] on div "8" at bounding box center [379, 59] width 113 height 16
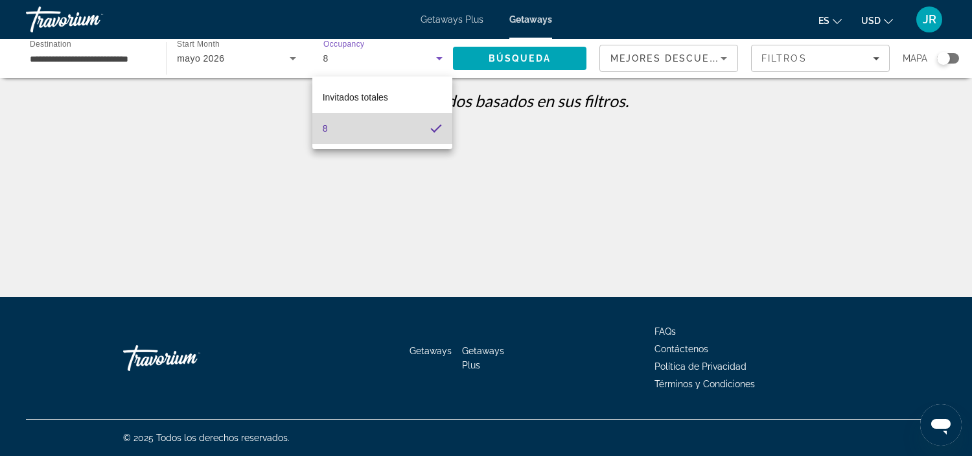
click at [375, 132] on mat-option "8" at bounding box center [382, 128] width 140 height 31
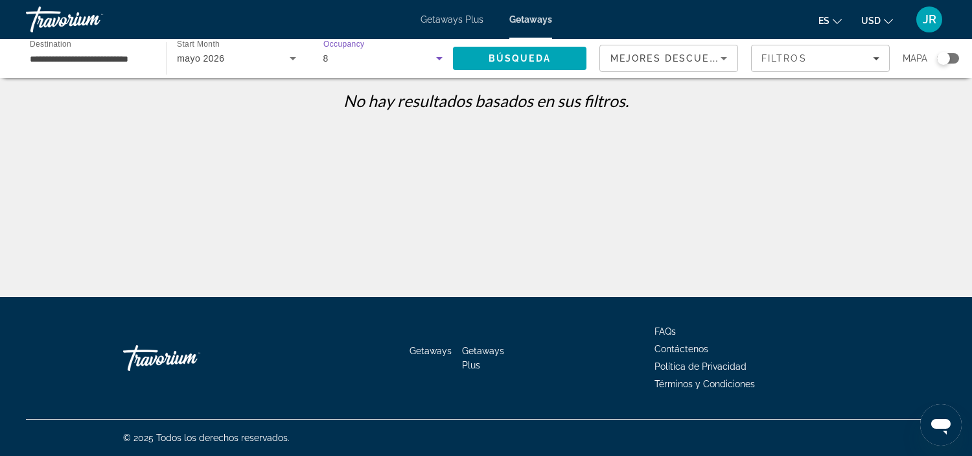
click at [382, 62] on div "8" at bounding box center [379, 59] width 113 height 16
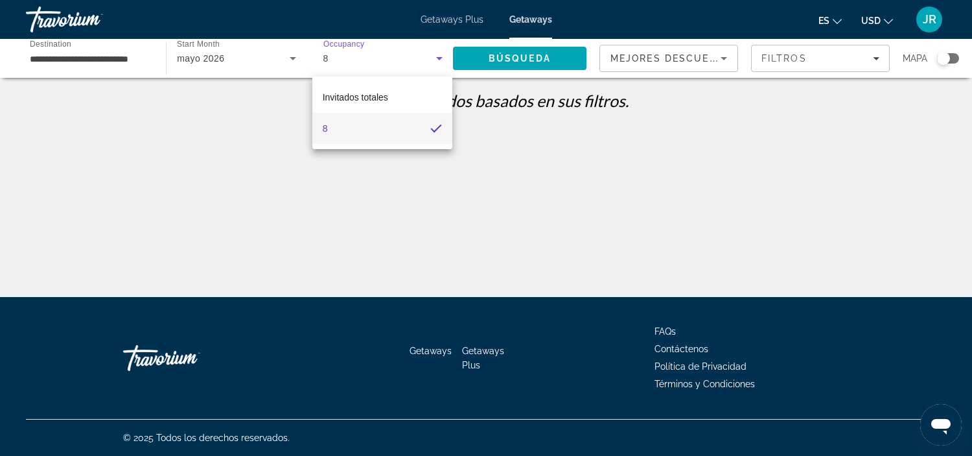
click at [428, 51] on div at bounding box center [486, 228] width 972 height 456
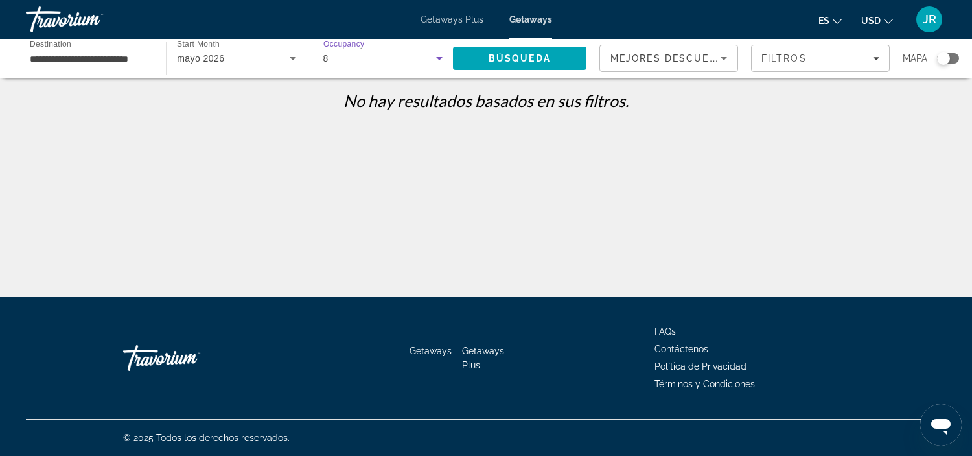
click at [428, 51] on div "8" at bounding box center [379, 59] width 113 height 16
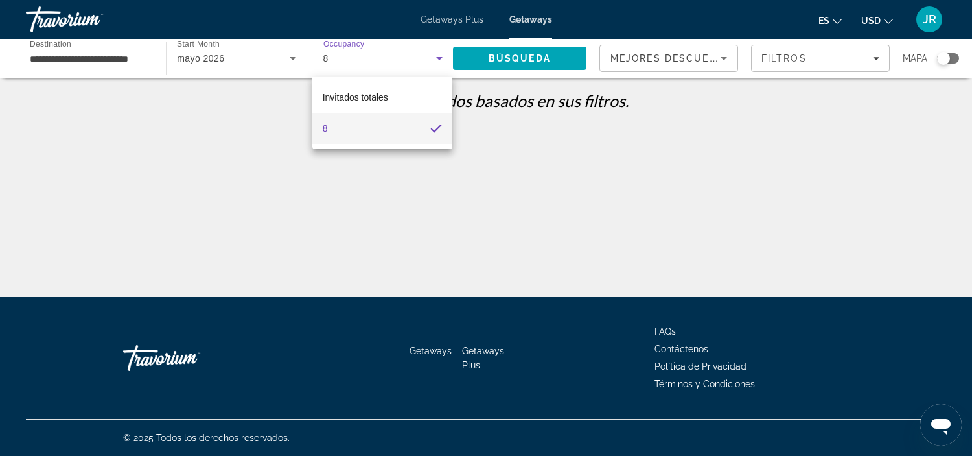
click at [335, 56] on div at bounding box center [486, 228] width 972 height 456
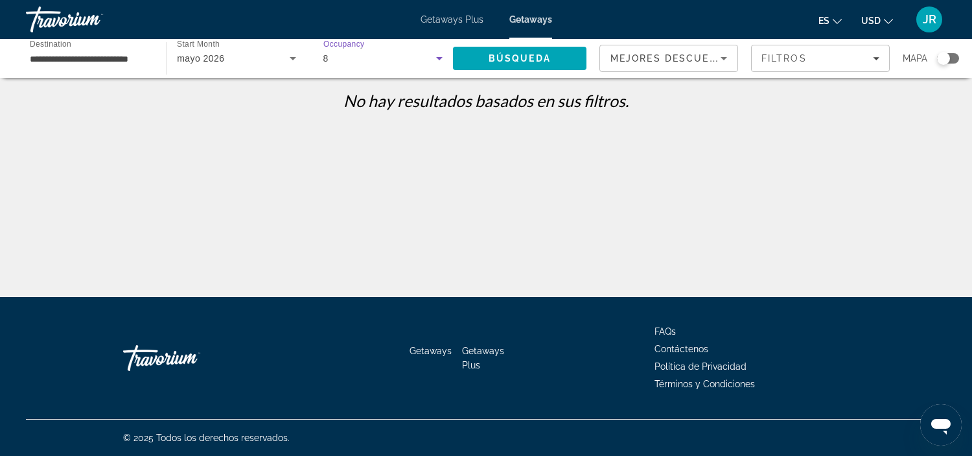
click at [426, 59] on div "8" at bounding box center [379, 59] width 113 height 16
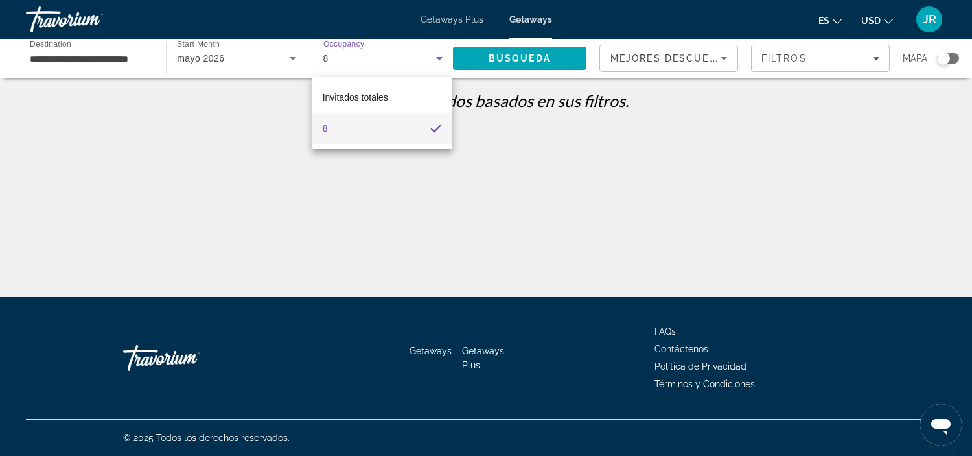
click at [293, 55] on div at bounding box center [486, 228] width 972 height 456
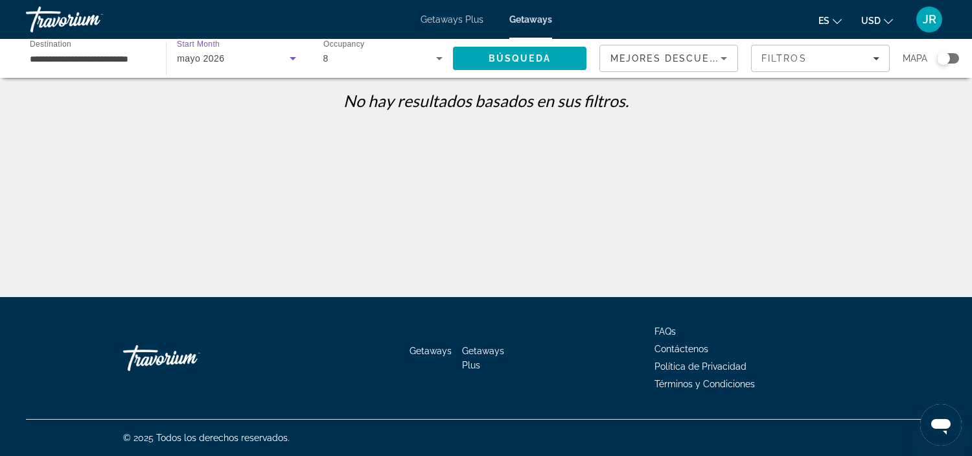
click at [293, 55] on icon "Search widget" at bounding box center [293, 59] width 16 height 16
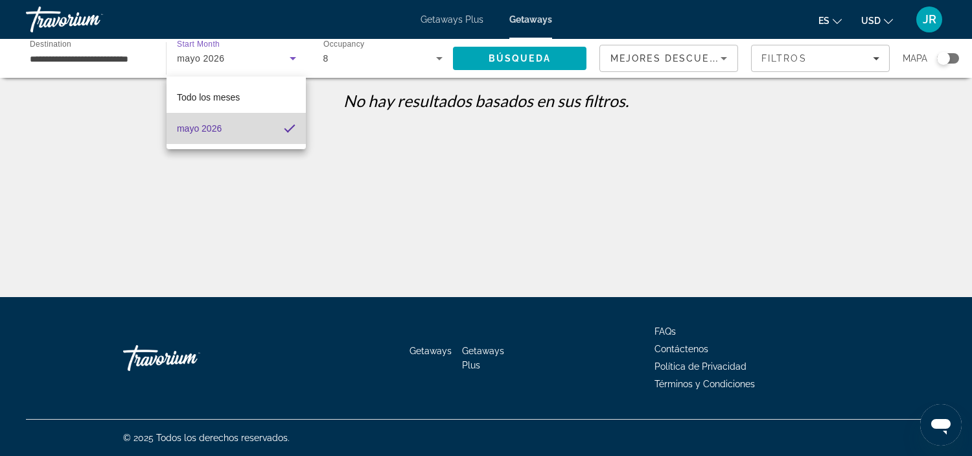
click at [254, 120] on mat-option "mayo 2026" at bounding box center [236, 128] width 139 height 31
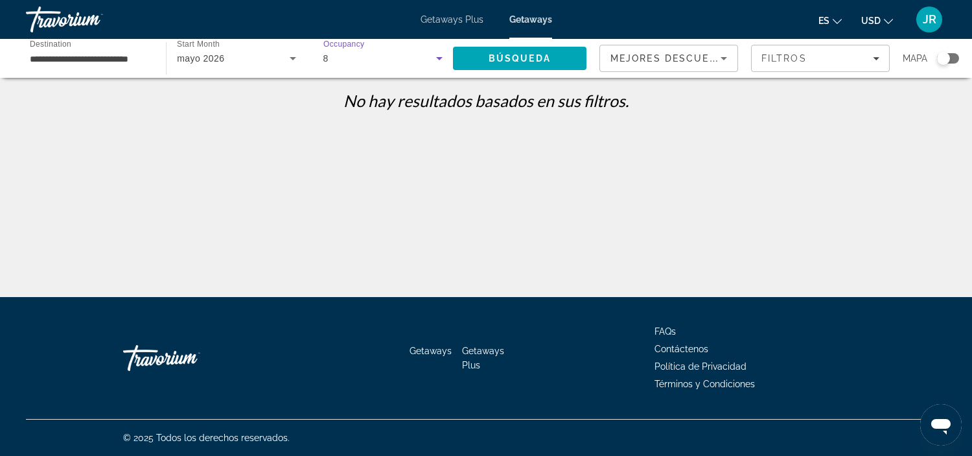
click at [432, 57] on icon "Search widget" at bounding box center [440, 59] width 16 height 16
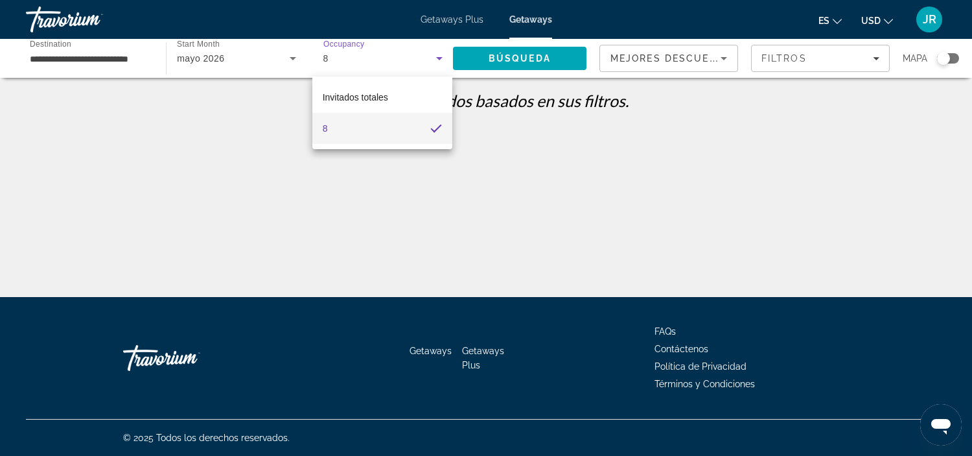
click at [397, 65] on div at bounding box center [486, 228] width 972 height 456
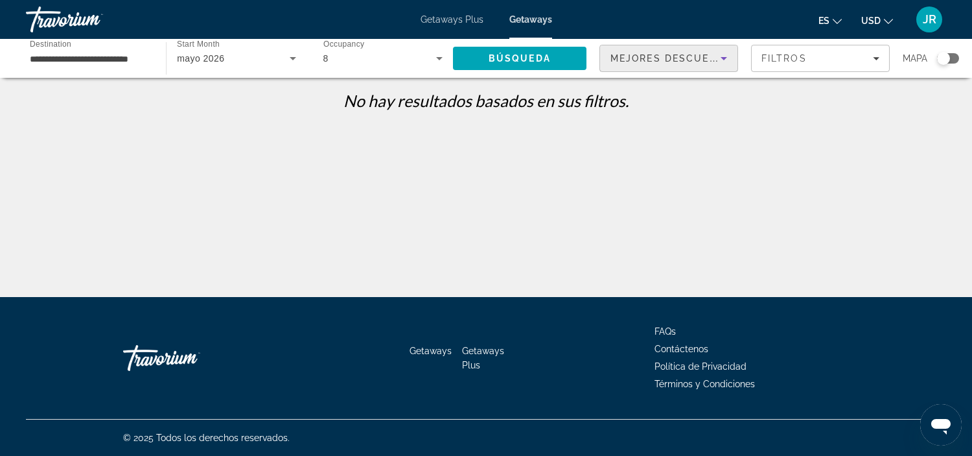
click at [726, 59] on icon "Sort by" at bounding box center [724, 59] width 16 height 16
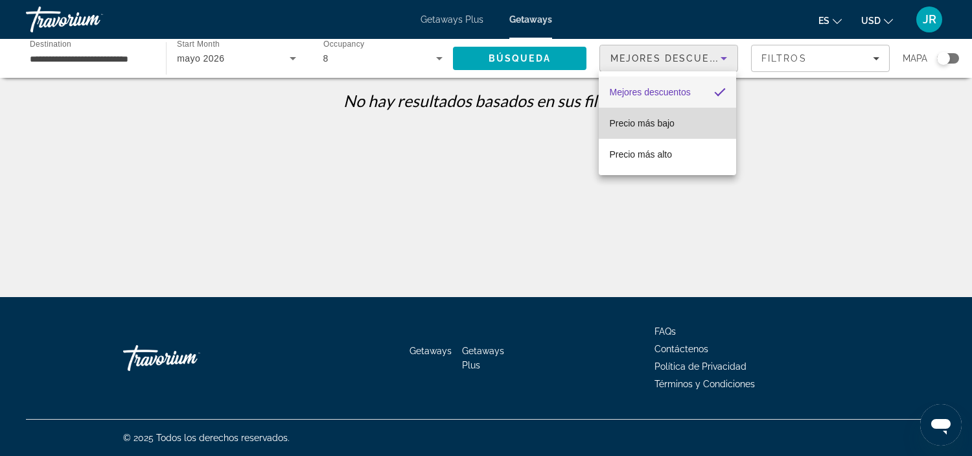
click at [694, 119] on mat-option "Precio más bajo" at bounding box center [667, 123] width 137 height 31
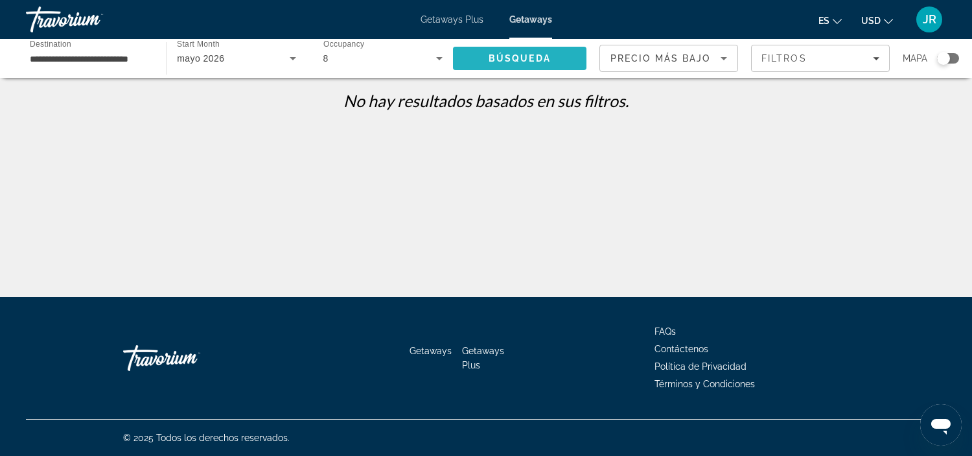
click at [515, 55] on span "Búsqueda" at bounding box center [520, 58] width 62 height 10
